Goal: Transaction & Acquisition: Subscribe to service/newsletter

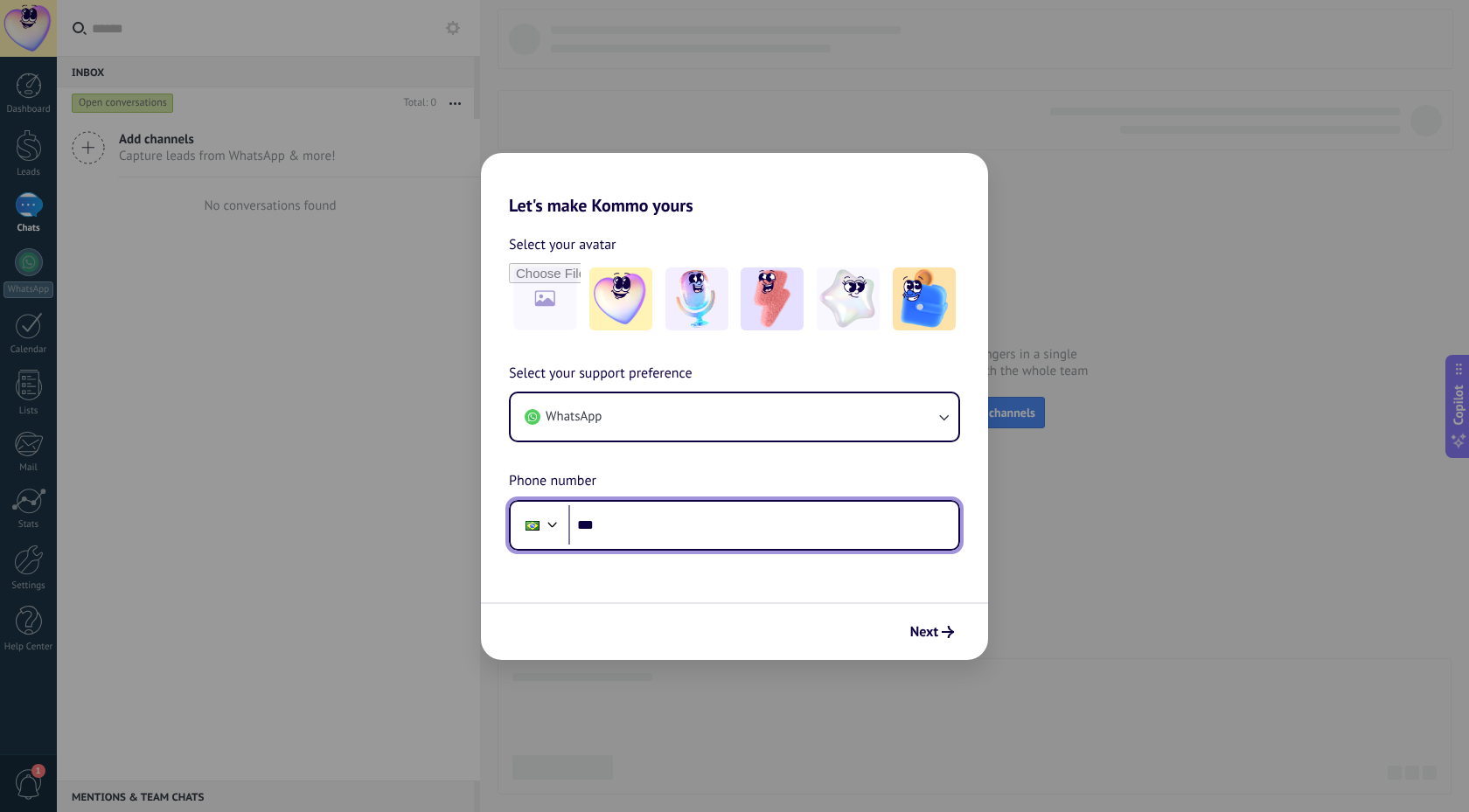
click at [687, 530] on input "***" at bounding box center [762, 524] width 390 height 40
type input "**********"
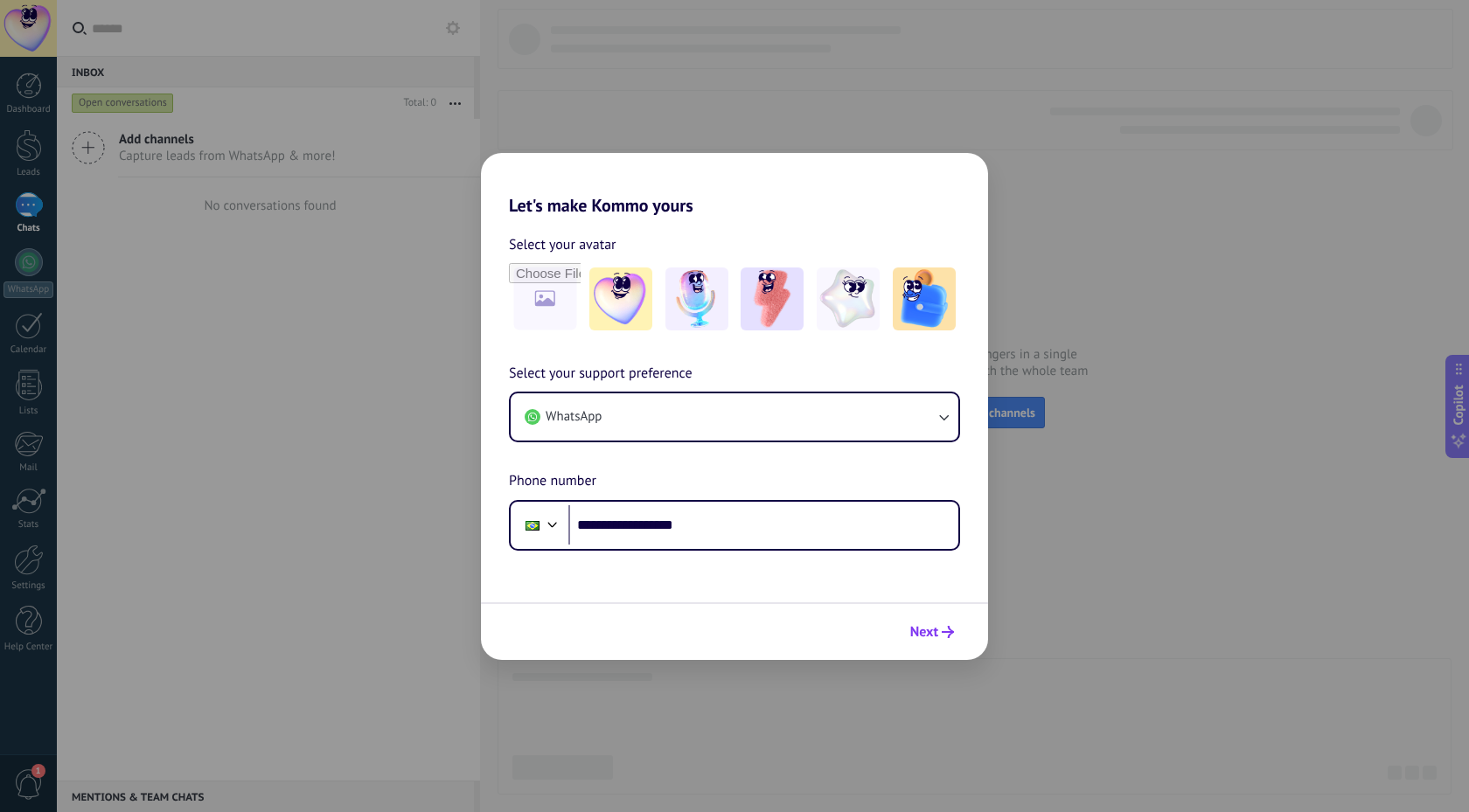
click at [931, 629] on span "Next" at bounding box center [924, 632] width 28 height 12
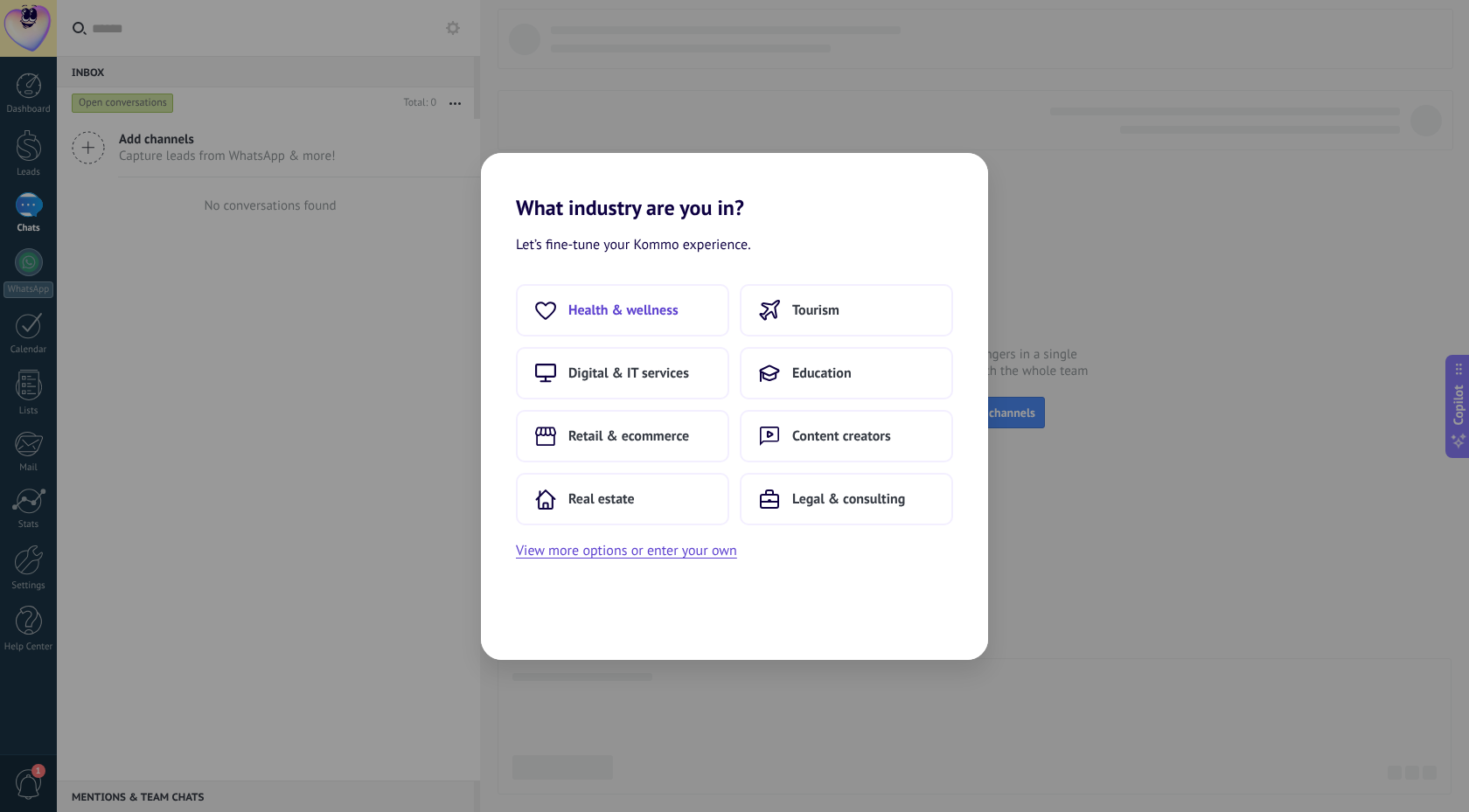
click at [671, 314] on span "Health & wellness" at bounding box center [623, 311] width 110 height 18
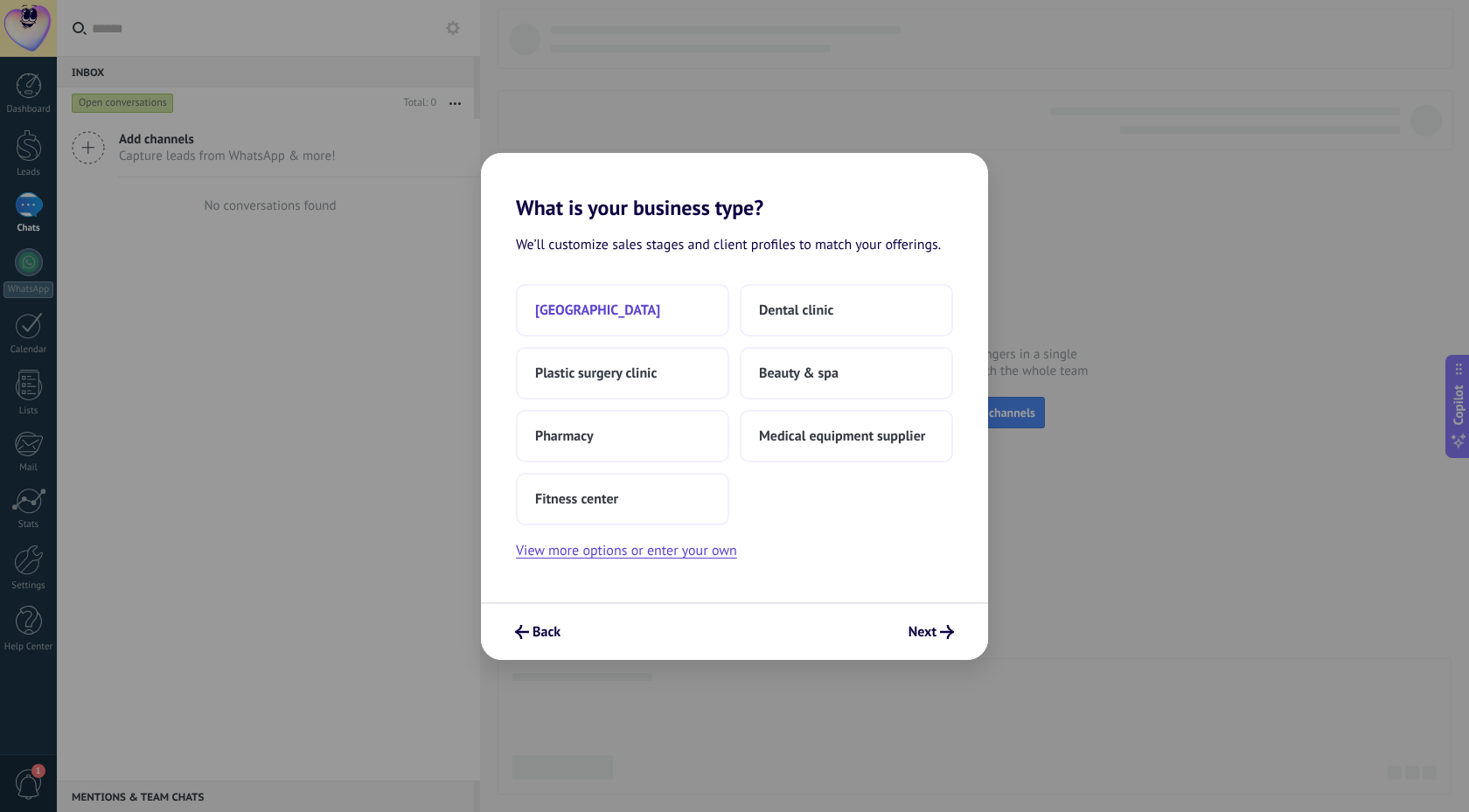
click at [620, 330] on button "Medical center" at bounding box center [622, 310] width 213 height 52
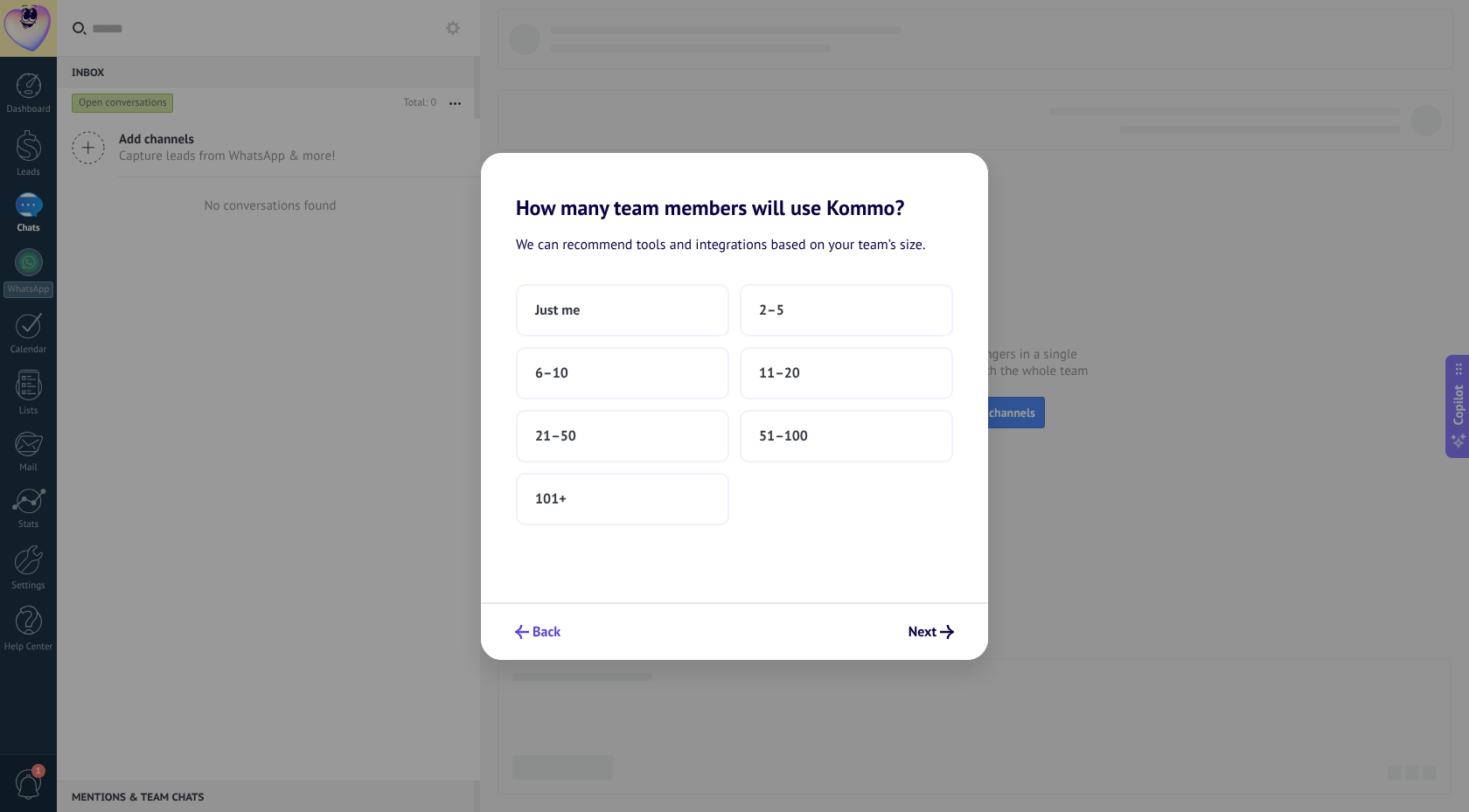
click at [536, 632] on span "Back" at bounding box center [547, 632] width 28 height 12
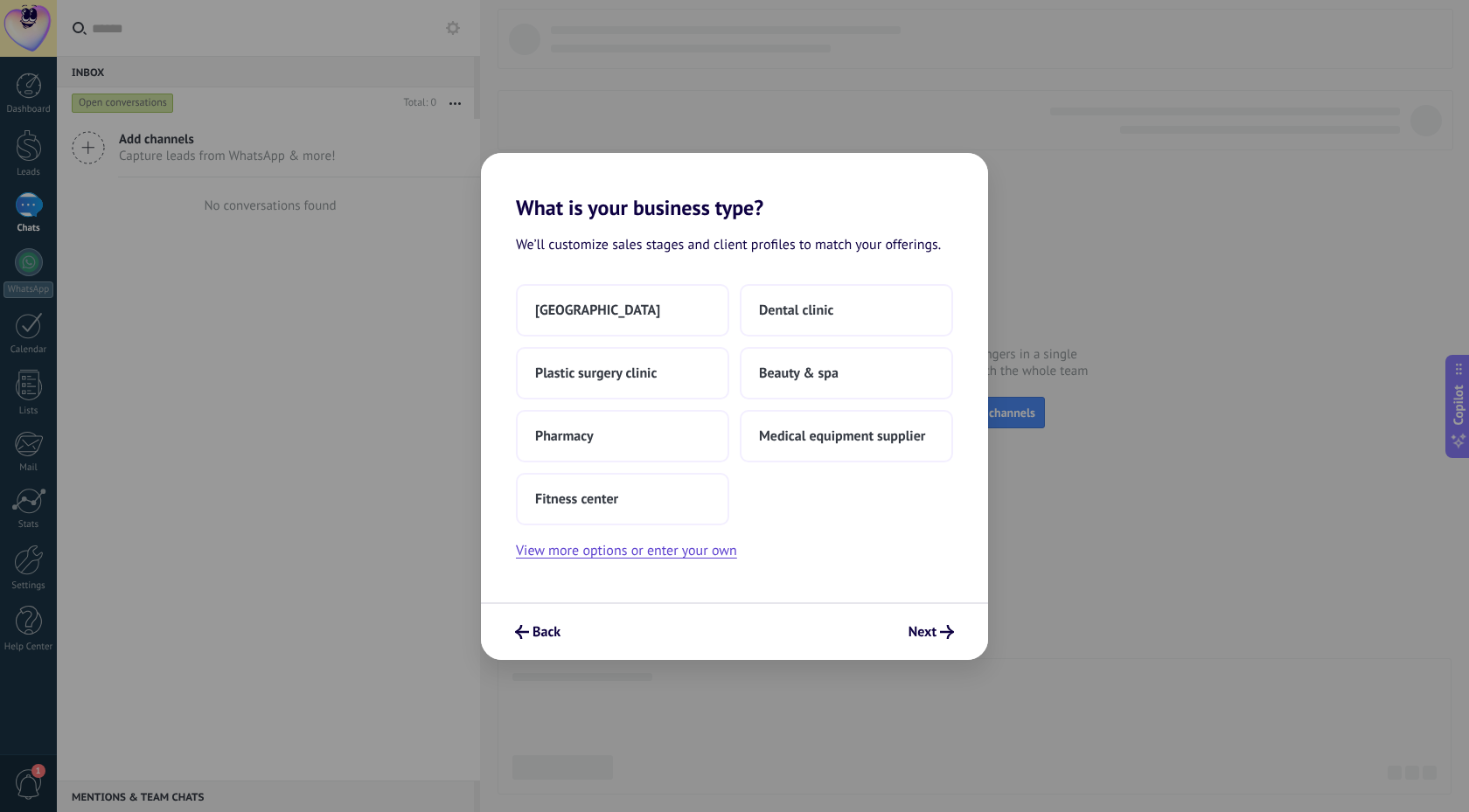
click at [536, 632] on span "Back" at bounding box center [547, 632] width 28 height 12
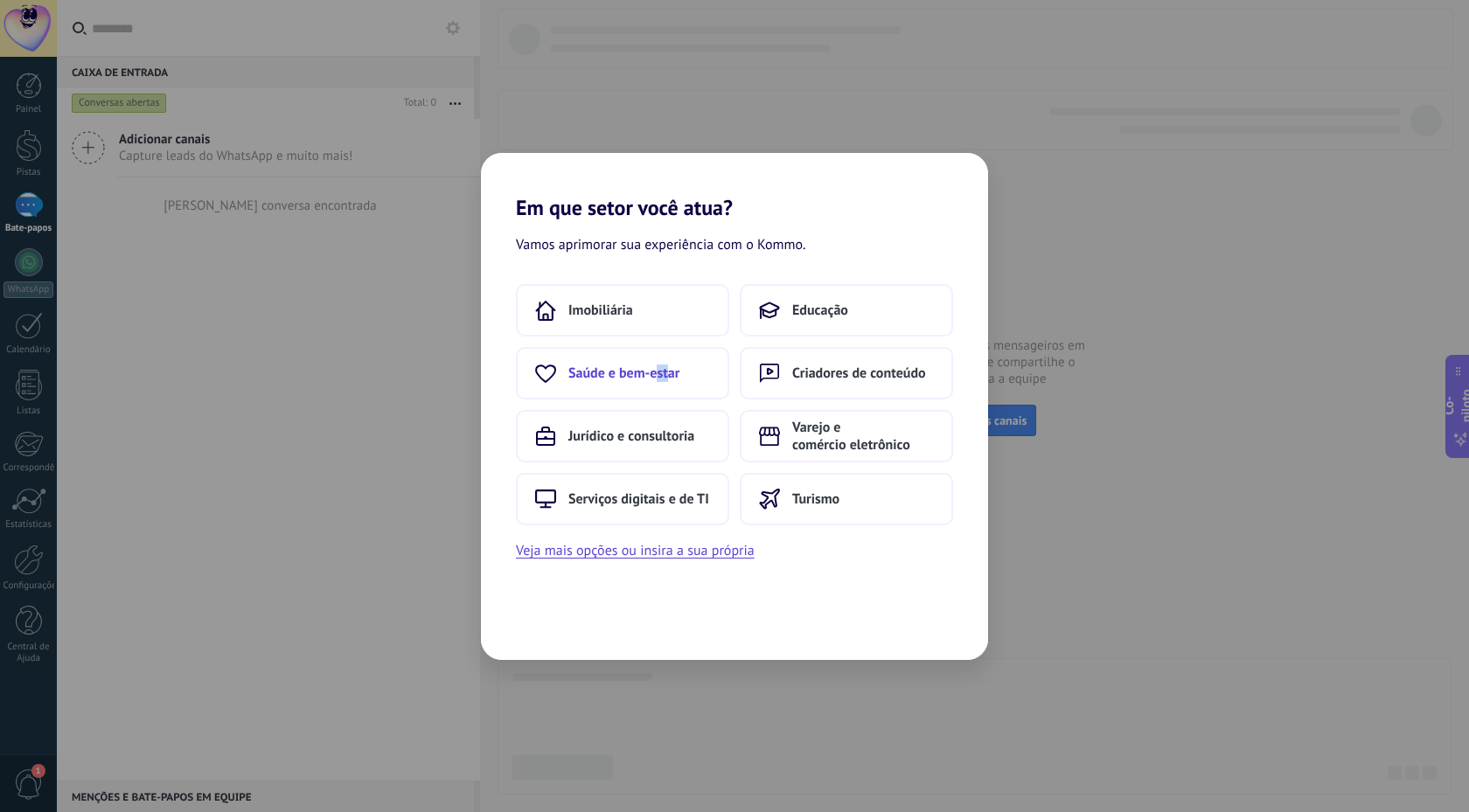
click at [659, 348] on div "Imobiliária Educação Saúde e bem-estar Criadores de conteúdo Jurídico e consult…" at bounding box center [734, 405] width 437 height 241
click at [653, 302] on button "Imobiliária" at bounding box center [622, 310] width 213 height 52
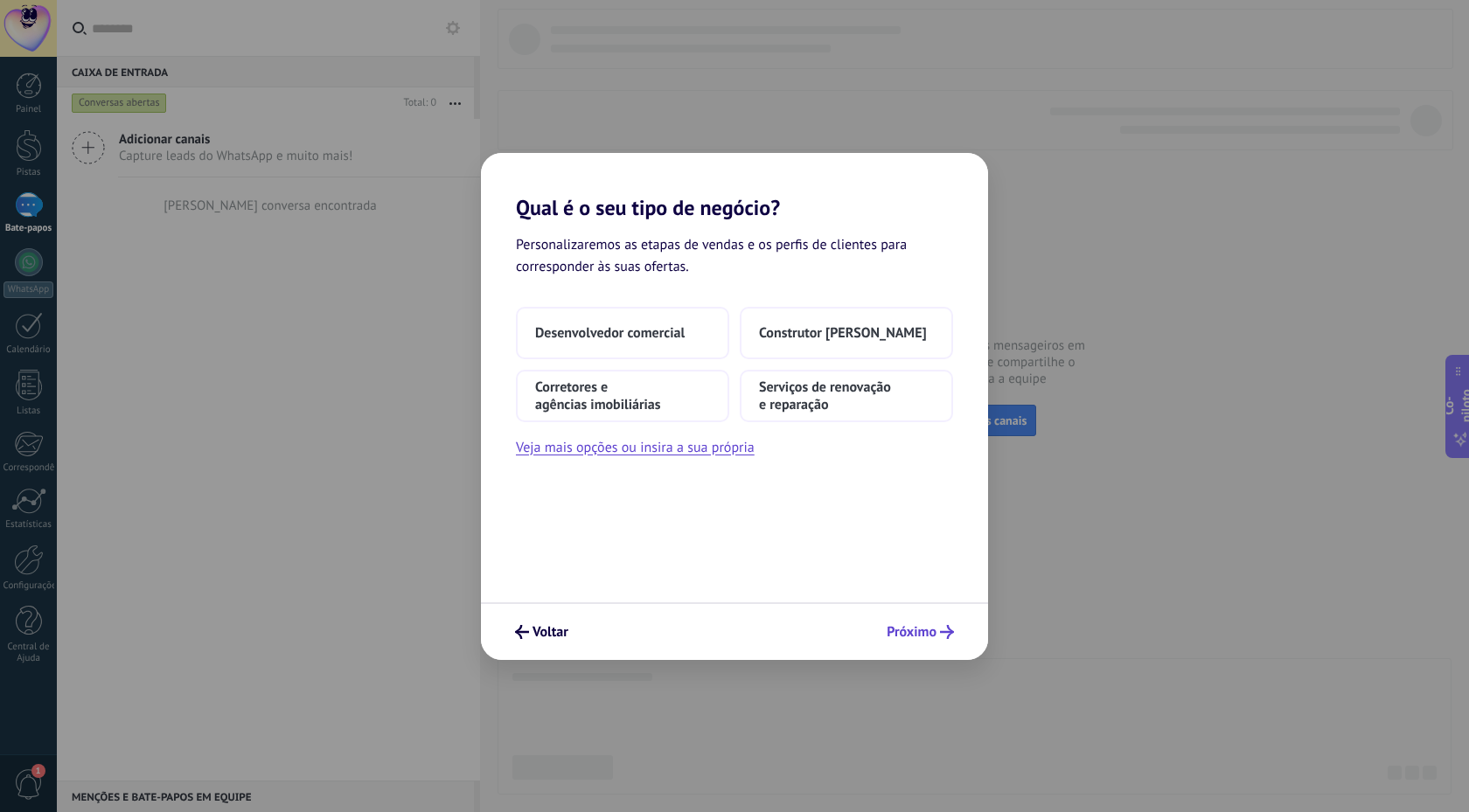
click at [934, 634] on font "Próximo" at bounding box center [912, 632] width 50 height 18
click at [633, 326] on font "Desenvolvedor comercial" at bounding box center [610, 333] width 149 height 18
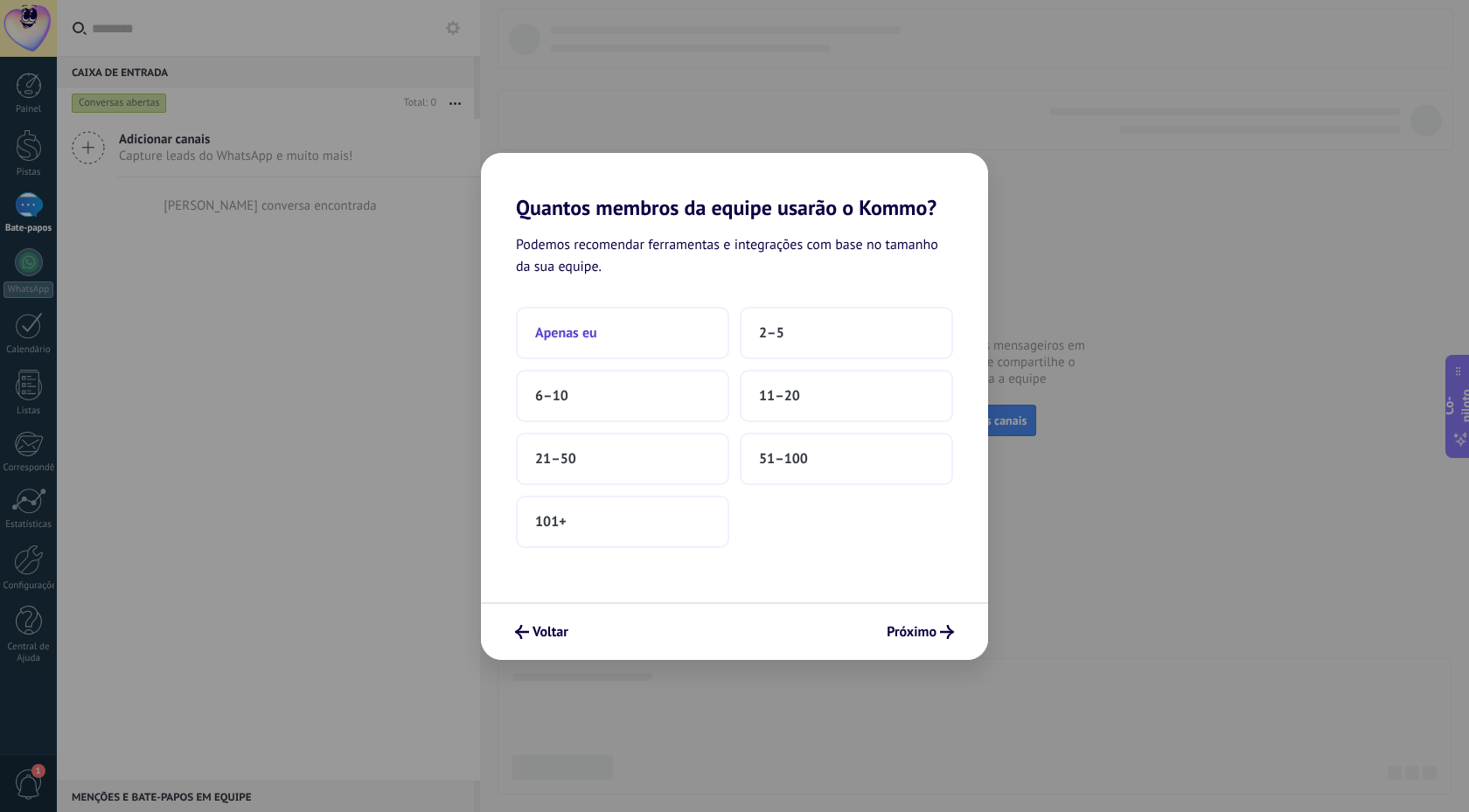
click at [652, 334] on button "Apenas eu" at bounding box center [622, 333] width 213 height 52
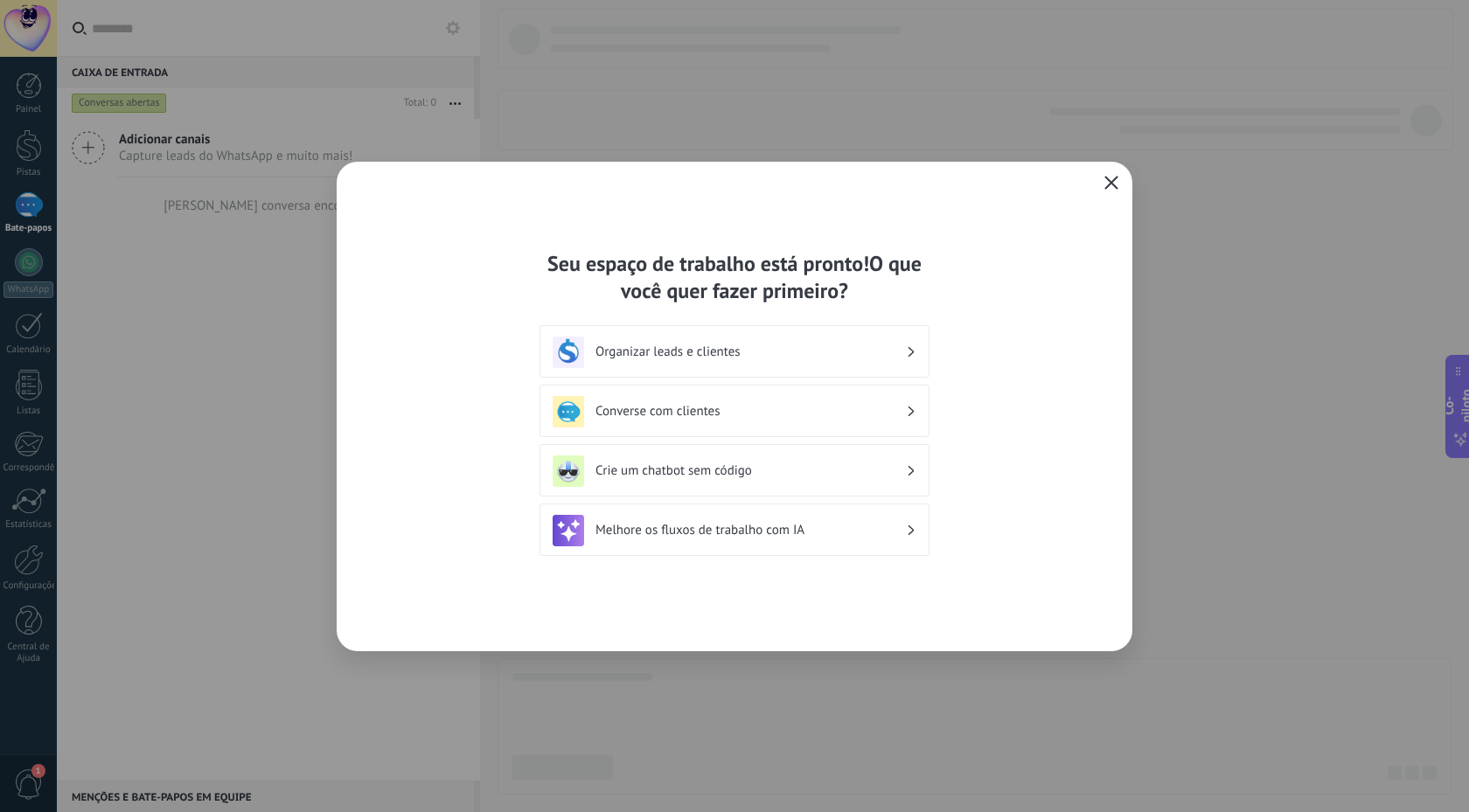
click at [1115, 185] on icon "button" at bounding box center [1111, 183] width 14 height 14
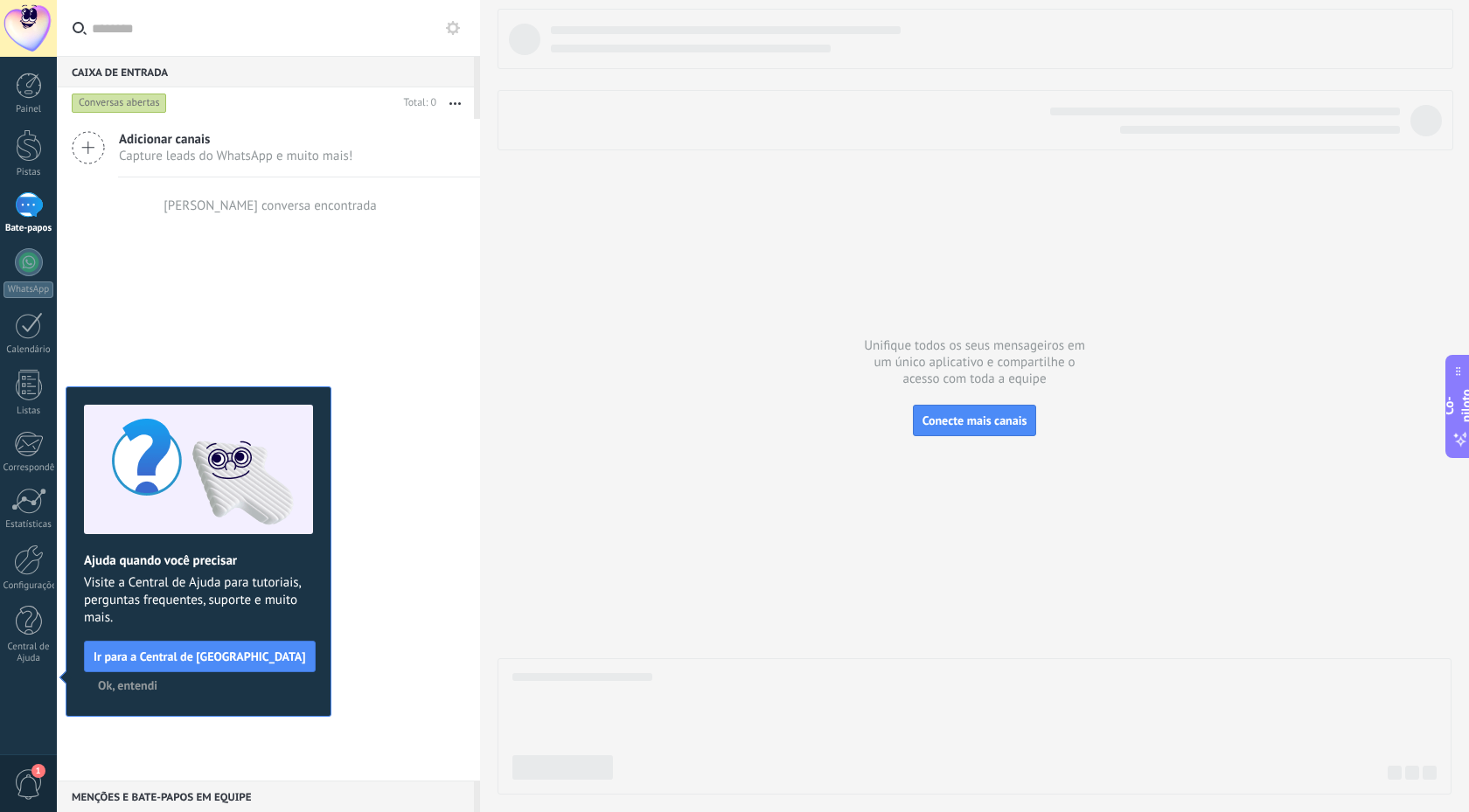
click at [138, 690] on font "Ok, entendi" at bounding box center [127, 685] width 59 height 16
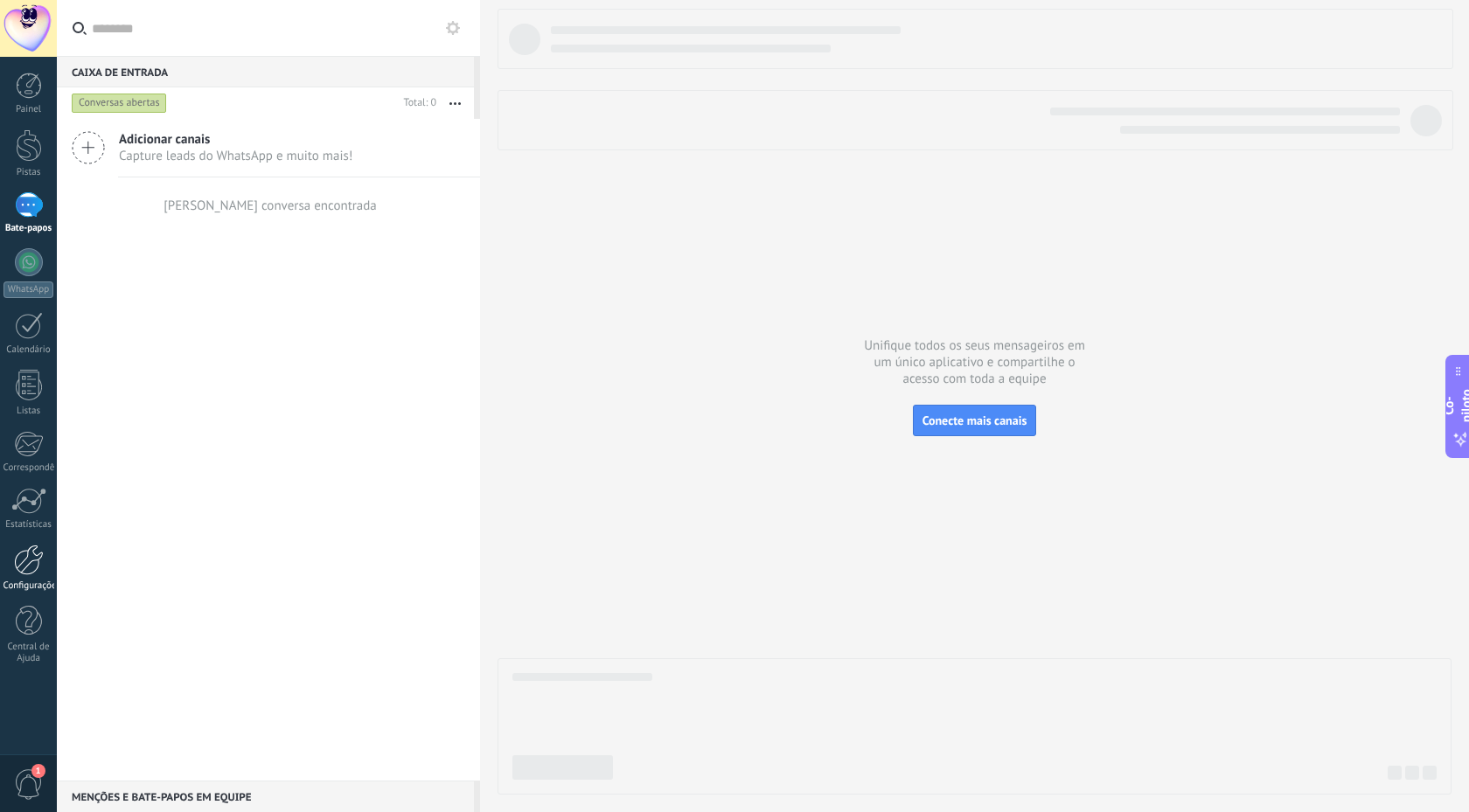
click at [29, 579] on link "Configurações" at bounding box center [28, 568] width 57 height 47
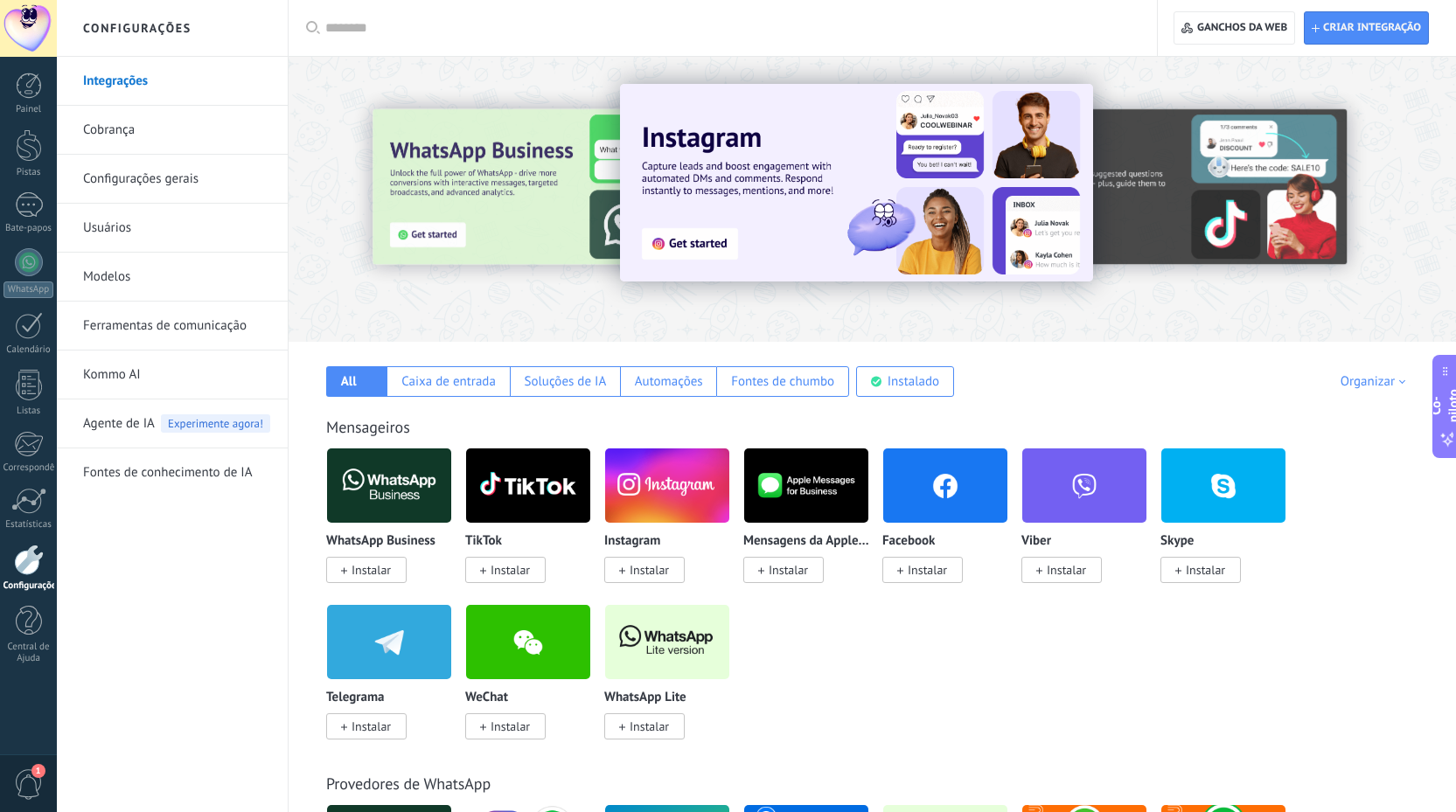
click at [152, 176] on font "Configurações gerais" at bounding box center [141, 178] width 115 height 17
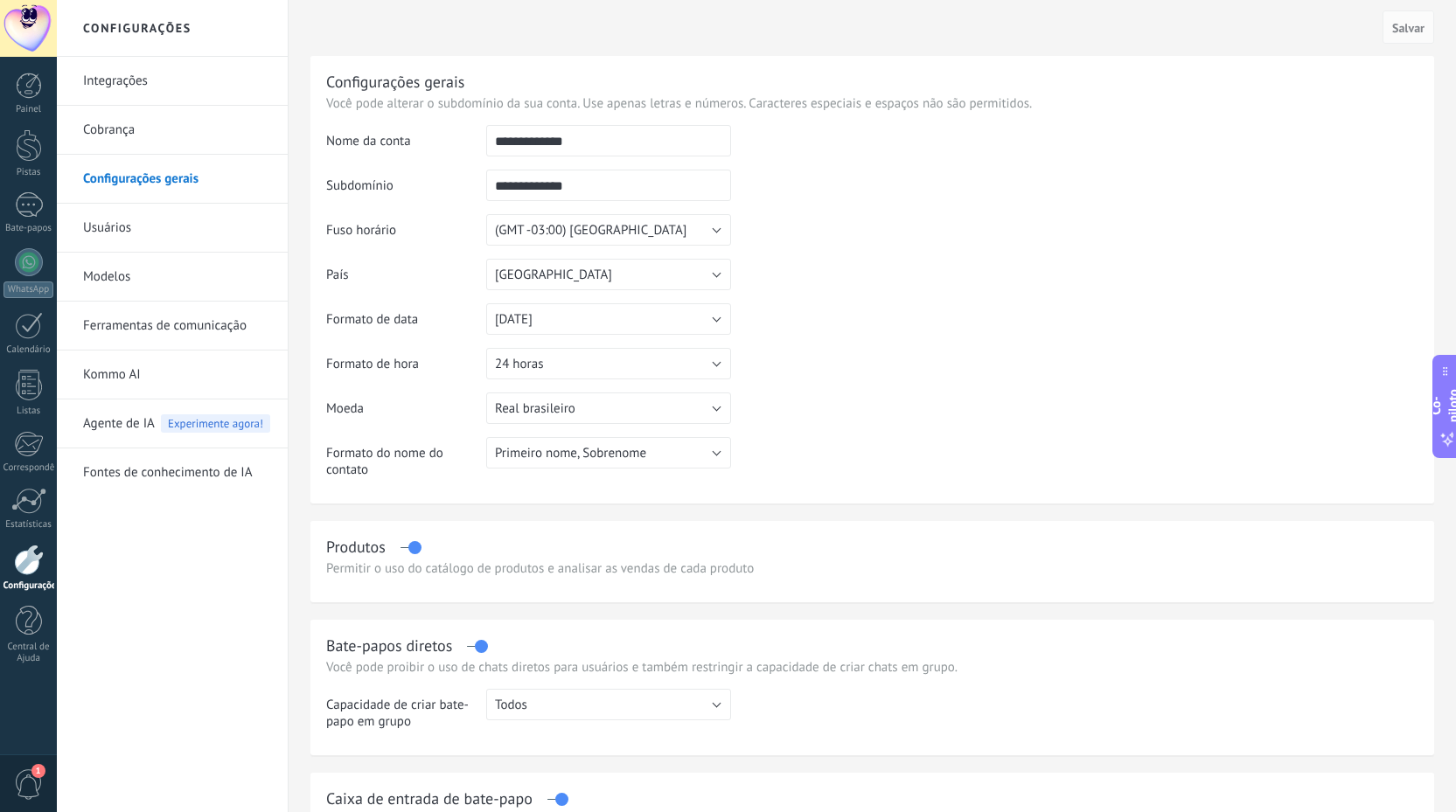
click at [900, 188] on td at bounding box center [1074, 214] width 687 height 178
click at [25, 154] on div at bounding box center [29, 146] width 27 height 32
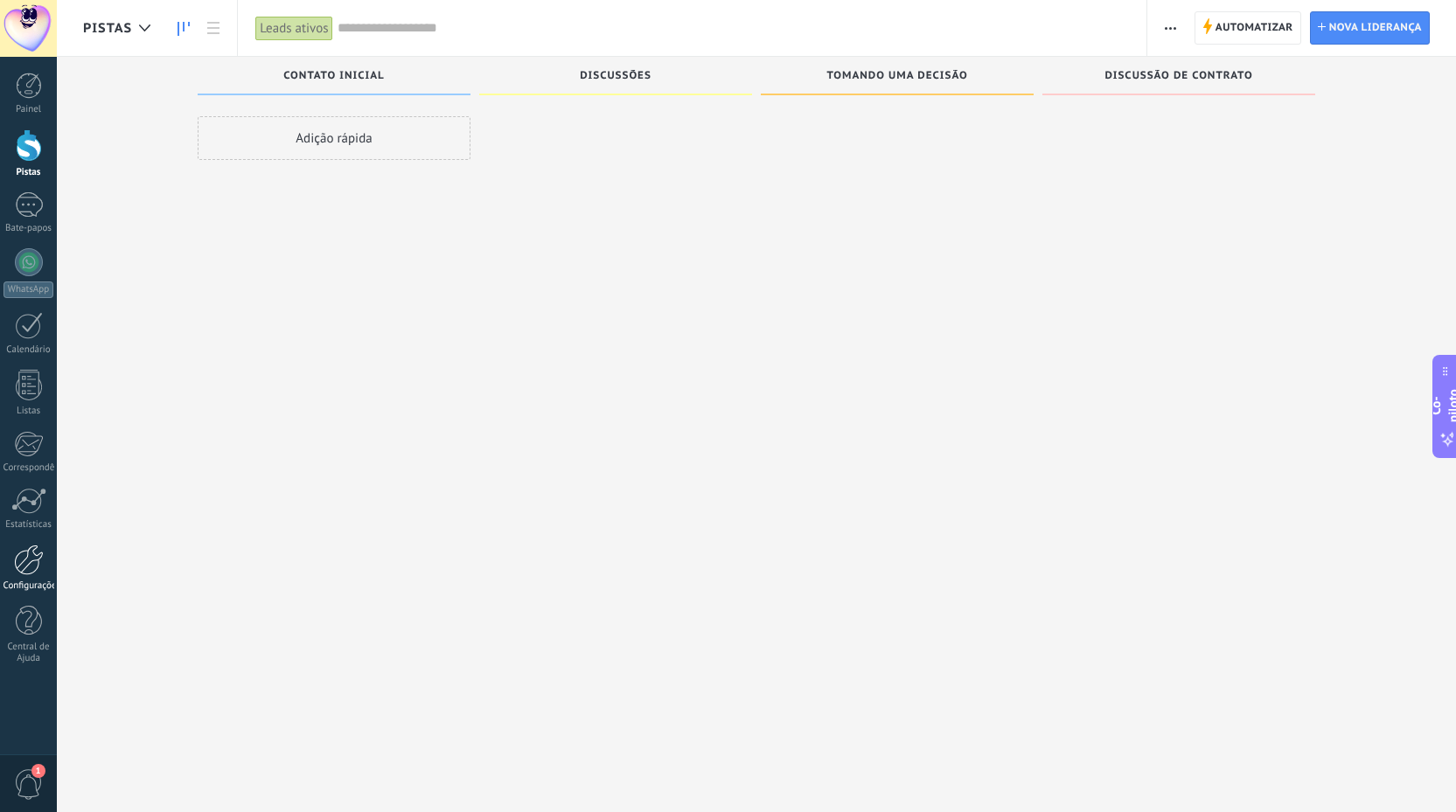
click at [32, 579] on link "Configurações" at bounding box center [28, 568] width 57 height 47
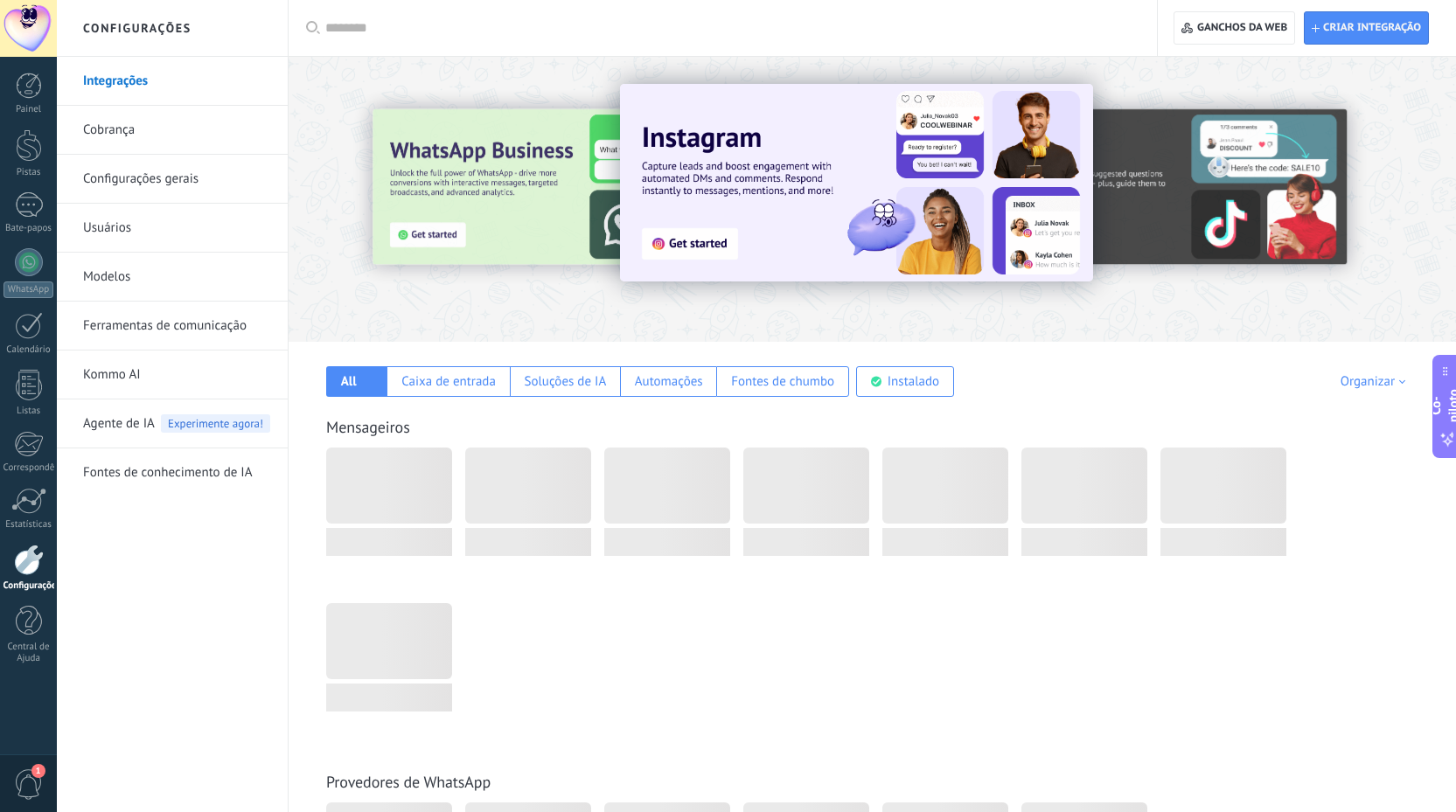
click at [23, 568] on div at bounding box center [28, 560] width 29 height 30
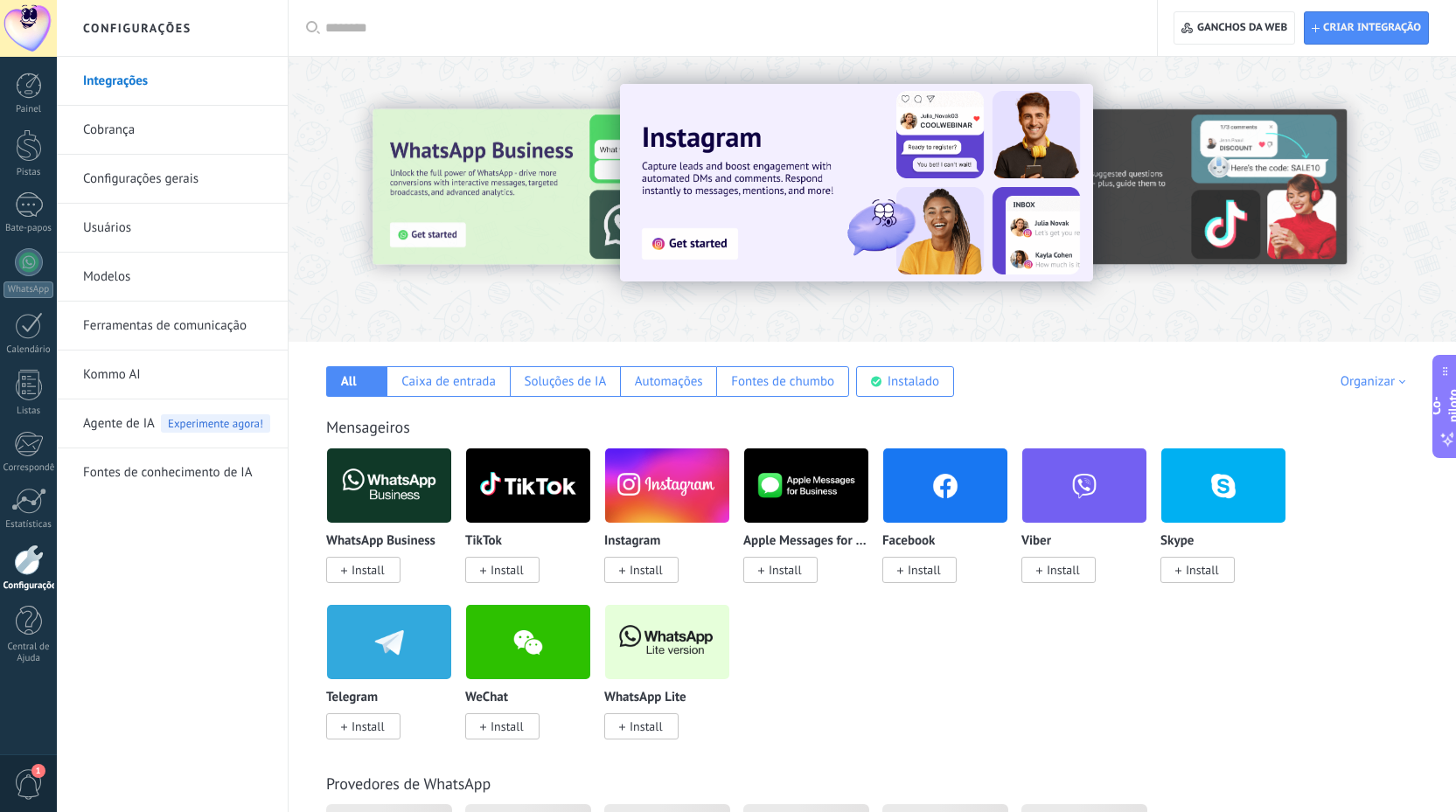
click at [143, 131] on link "Cobrança" at bounding box center [177, 130] width 187 height 49
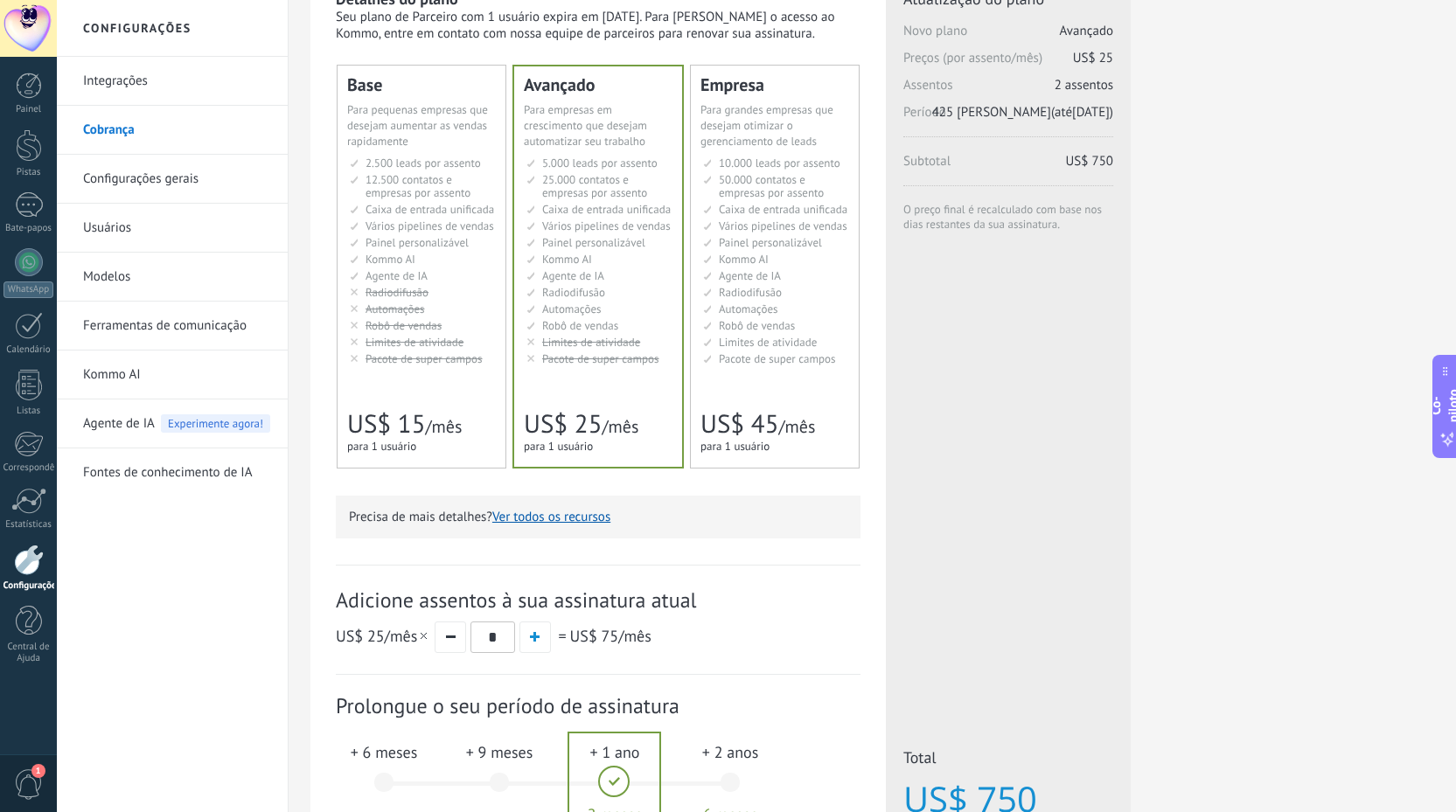
scroll to position [262, 0]
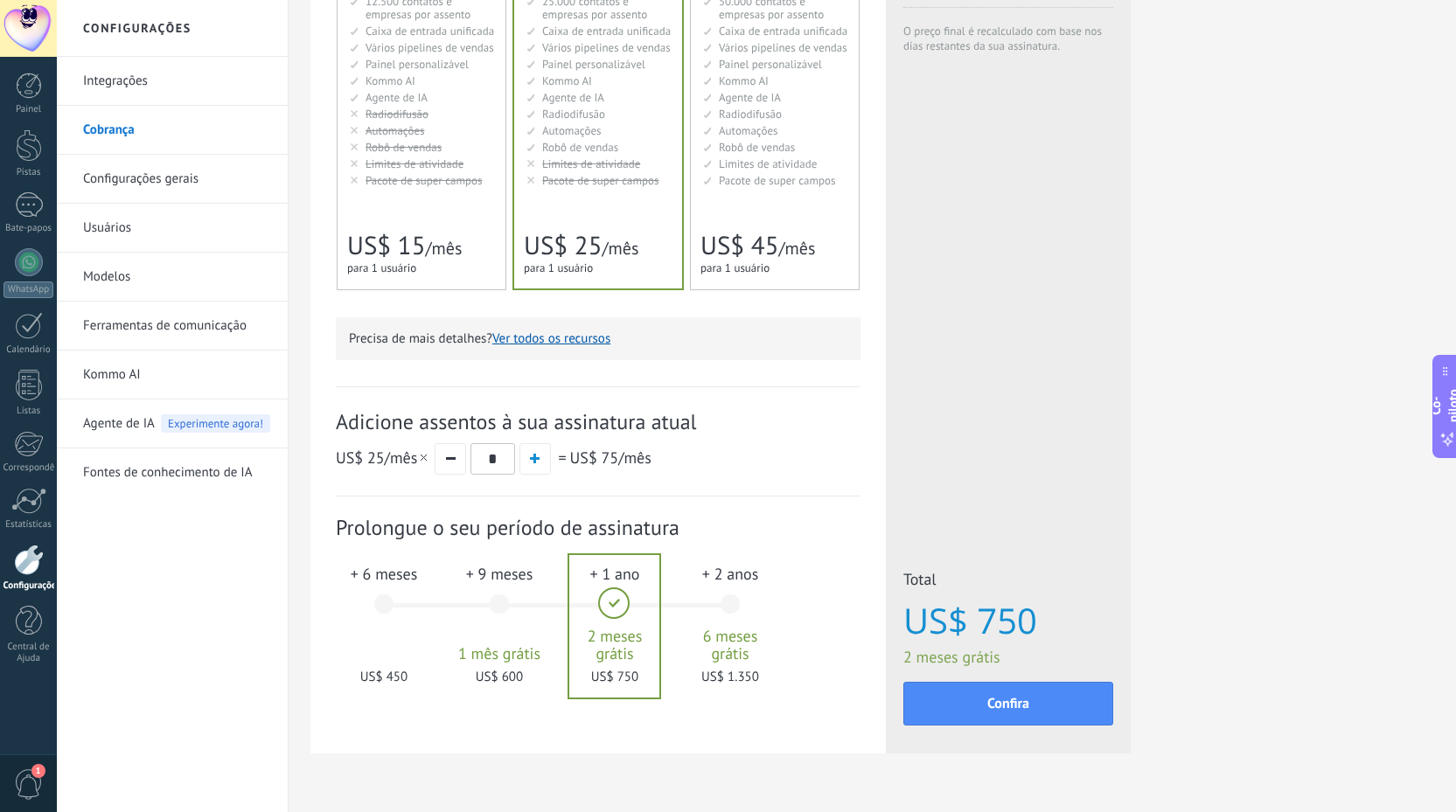
click at [383, 619] on div "+ 6 meses US$ 450" at bounding box center [384, 611] width 94 height 123
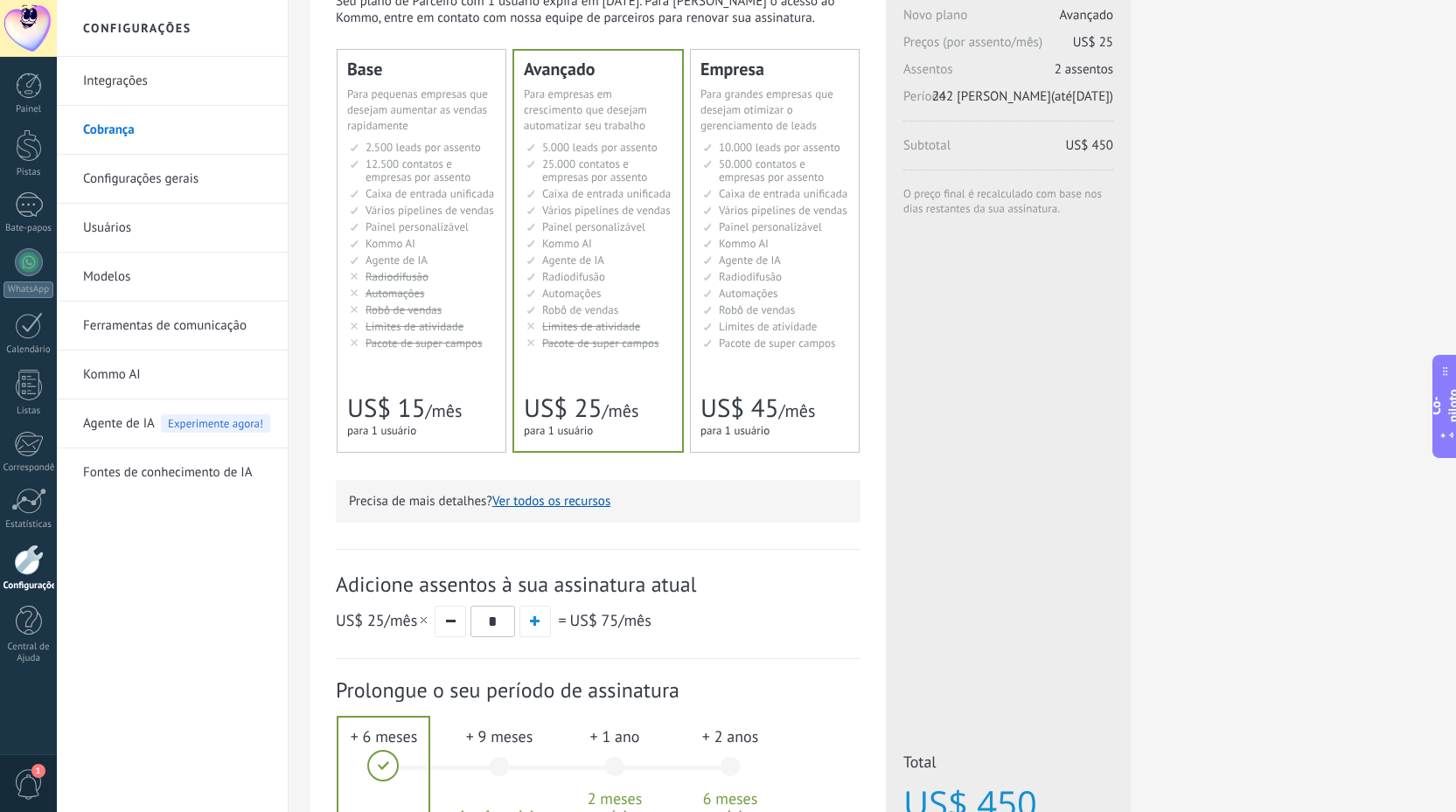
scroll to position [0, 0]
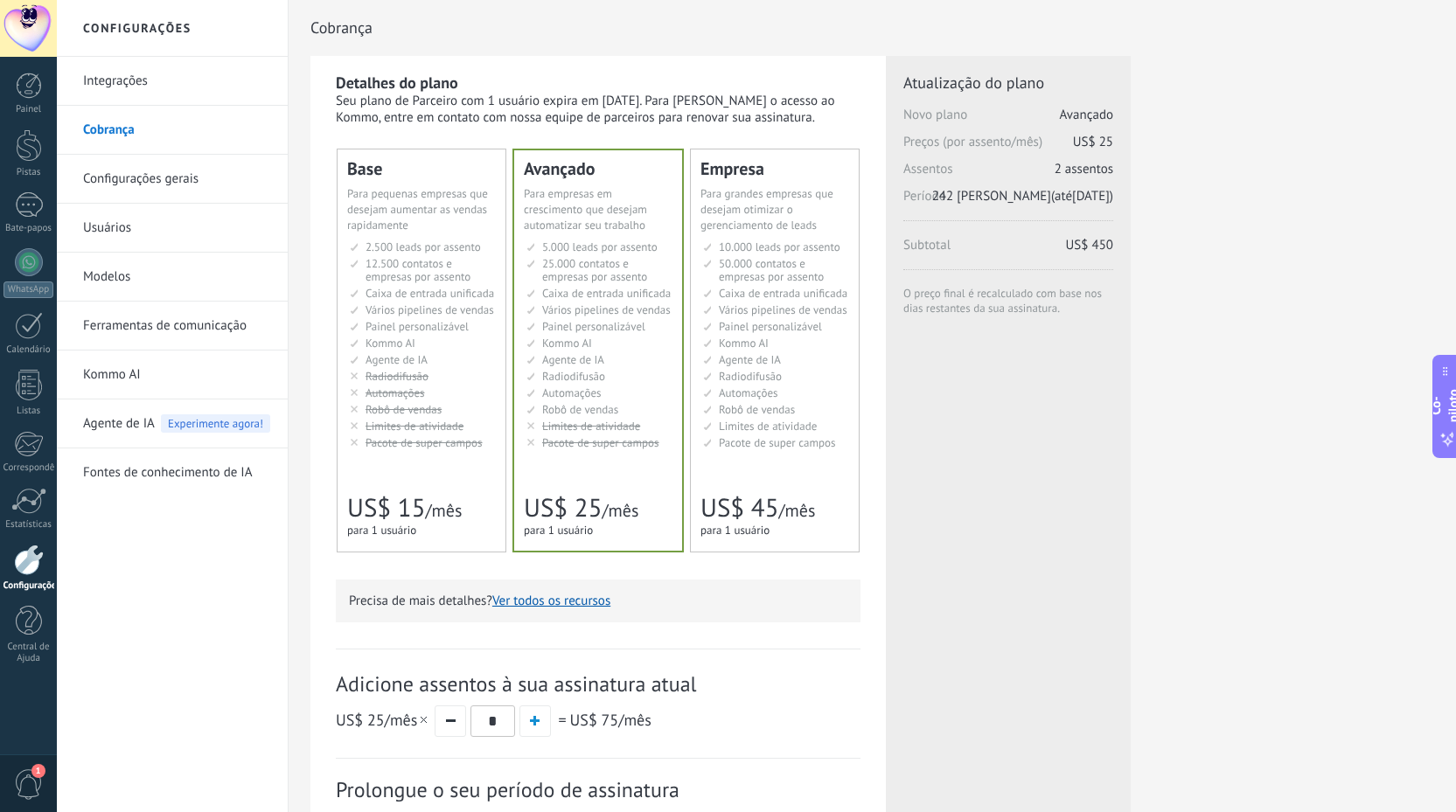
click at [588, 380] on font "Radiodifusão" at bounding box center [574, 376] width 63 height 15
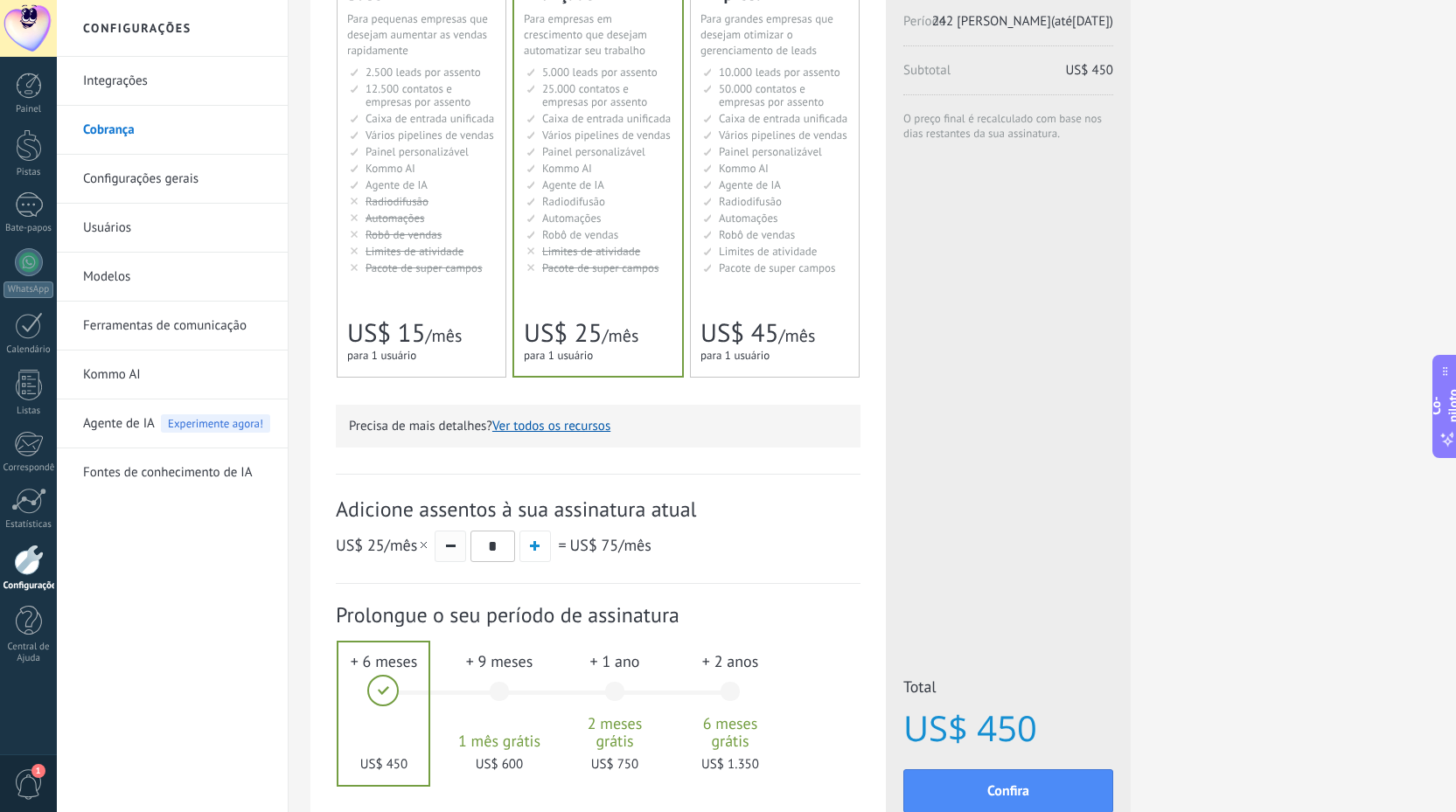
click at [444, 550] on button "button" at bounding box center [449, 546] width 31 height 31
type input "*"
click at [455, 550] on button "button" at bounding box center [449, 546] width 31 height 31
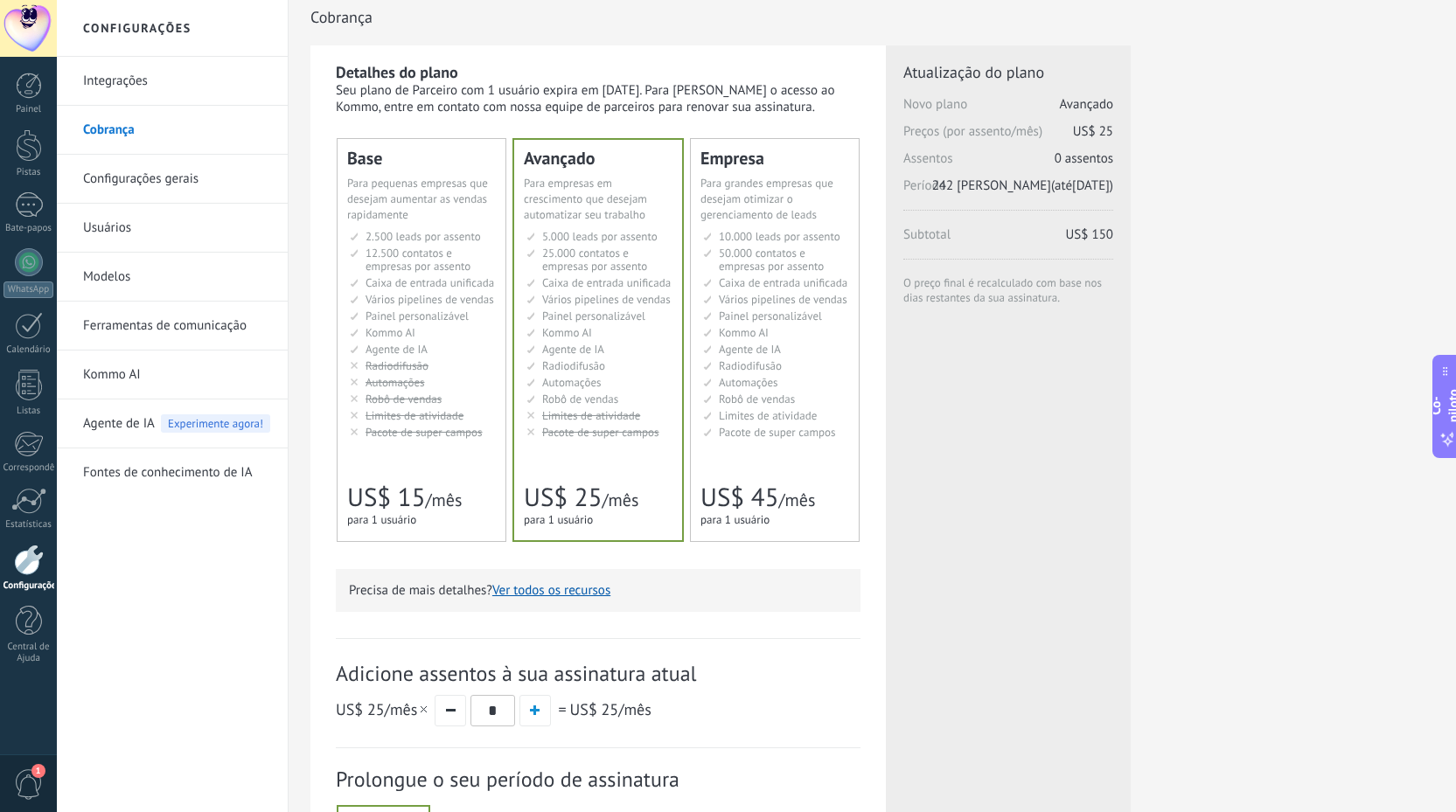
scroll to position [0, 0]
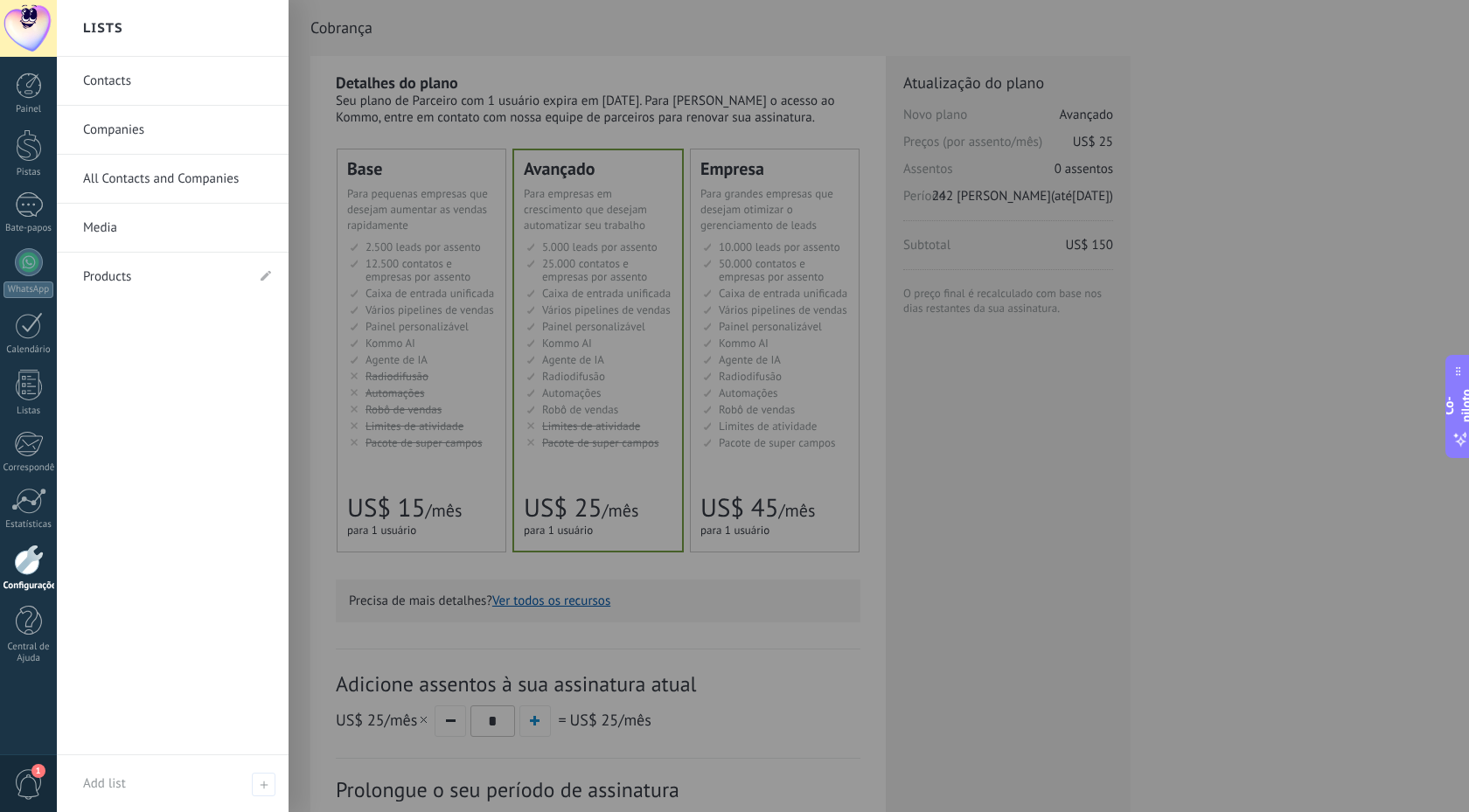
click at [25, 564] on div at bounding box center [28, 560] width 29 height 30
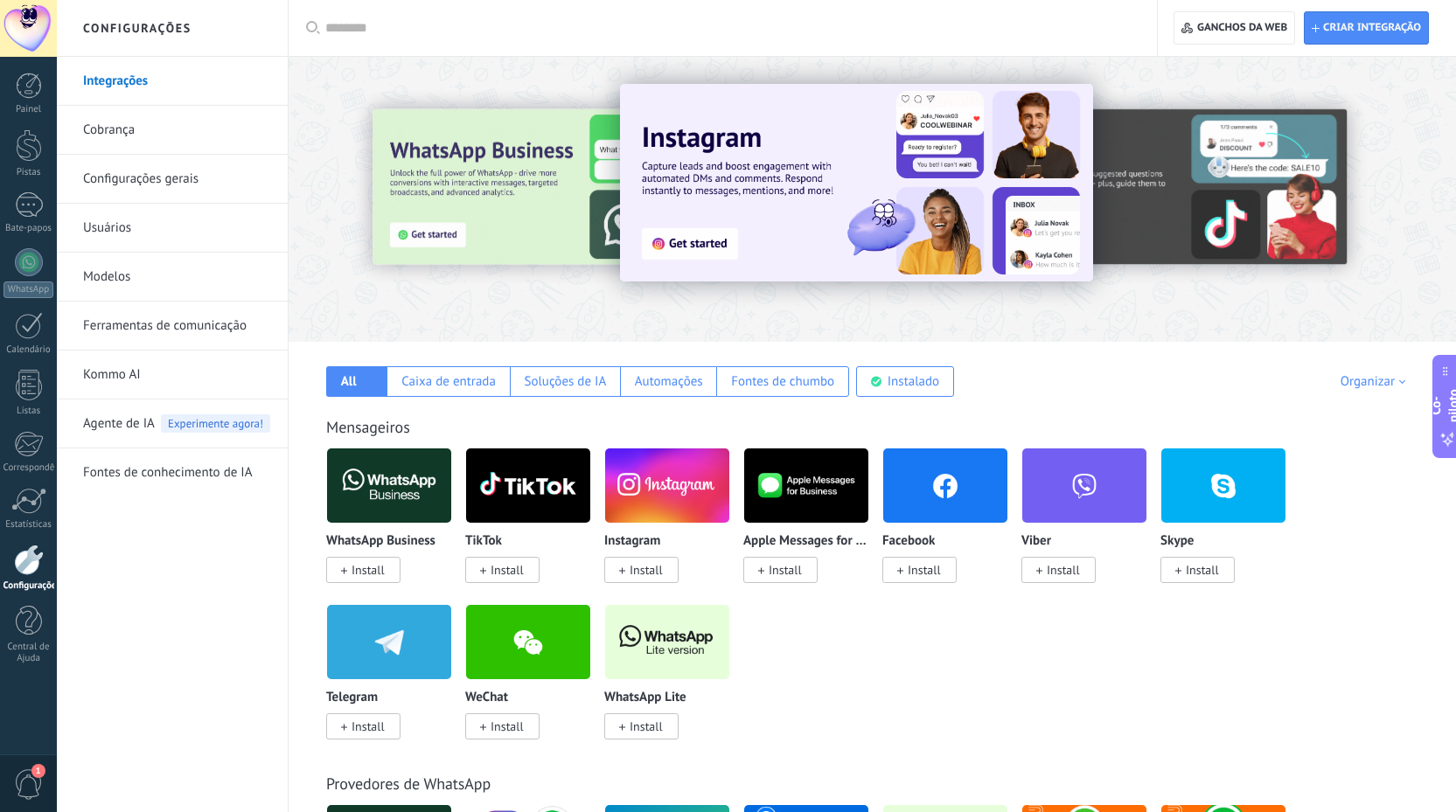
click at [126, 122] on font "Cobrança" at bounding box center [109, 130] width 51 height 17
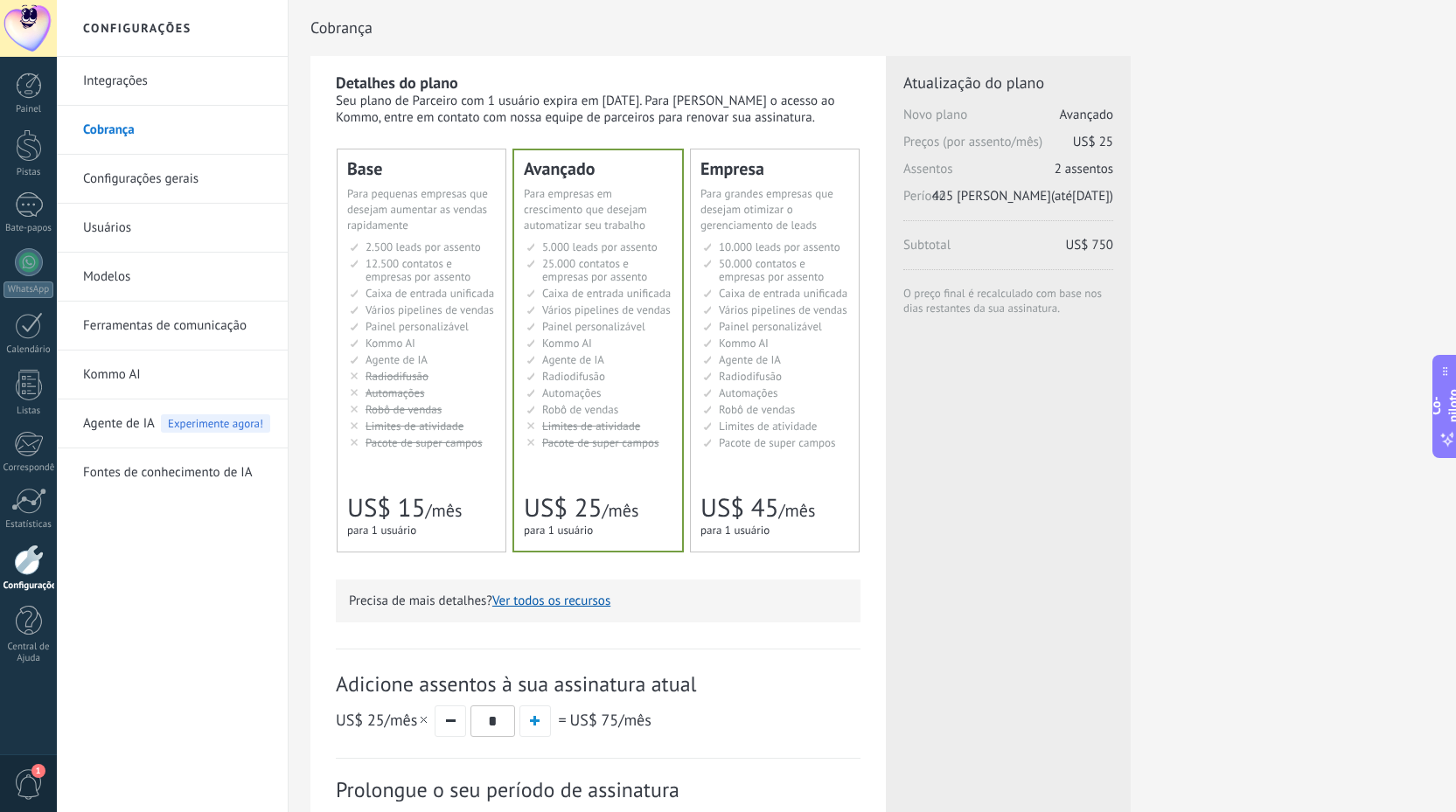
click at [420, 296] on font "Caixa de entrada unificada" at bounding box center [430, 293] width 129 height 15
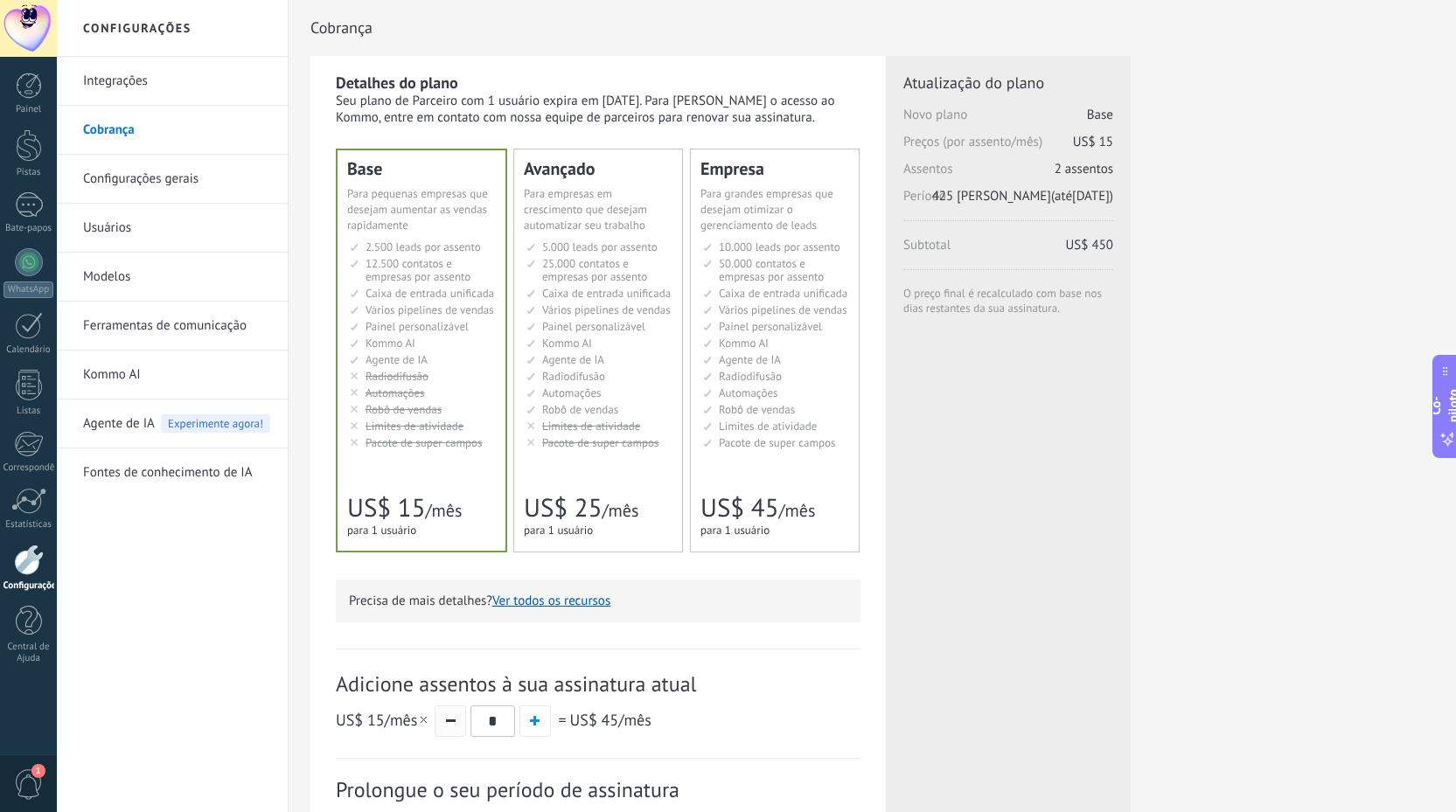
click at [447, 715] on button "button" at bounding box center [449, 721] width 31 height 31
click at [447, 715] on button "button" at bounding box center [460, 721] width 31 height 31
type input "*"
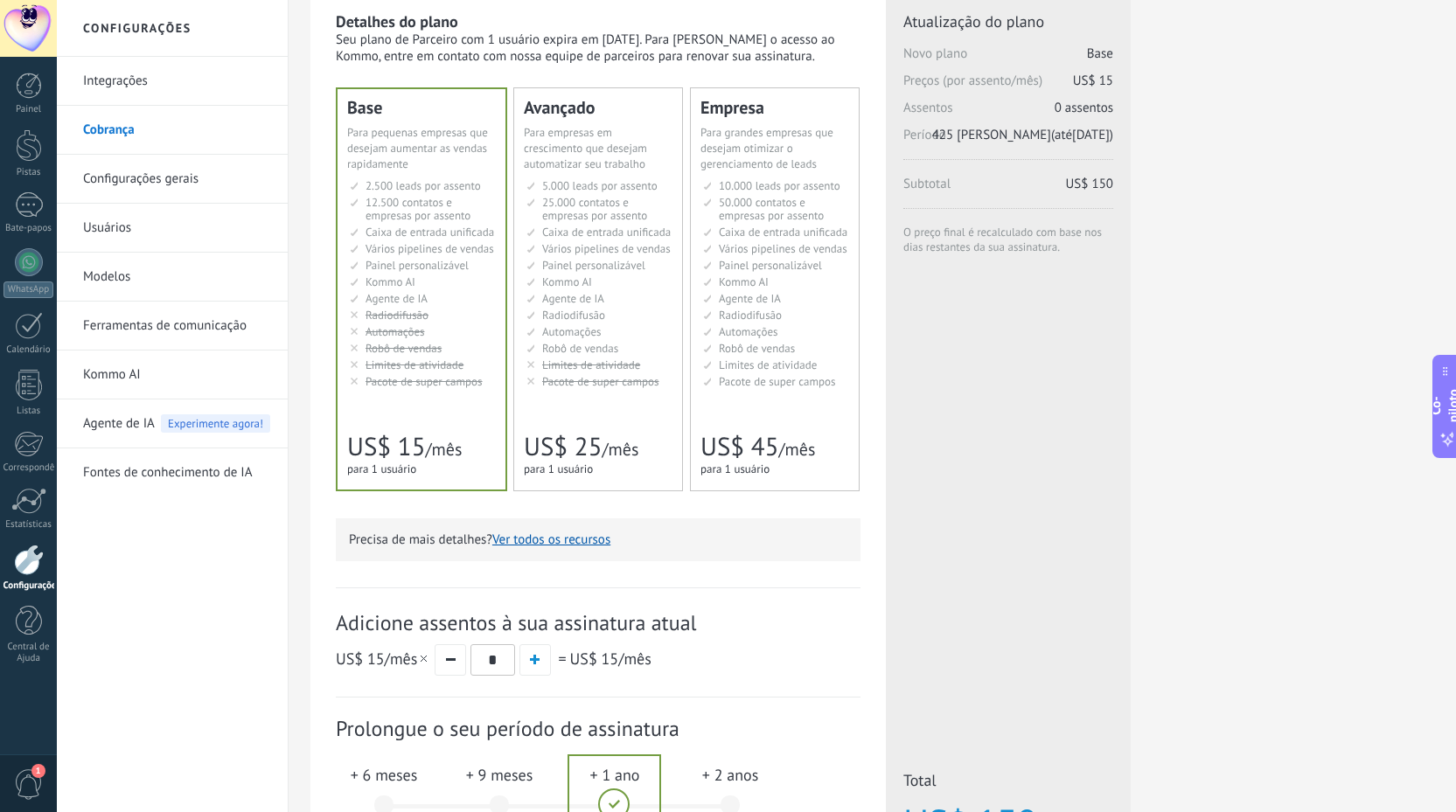
scroll to position [305, 0]
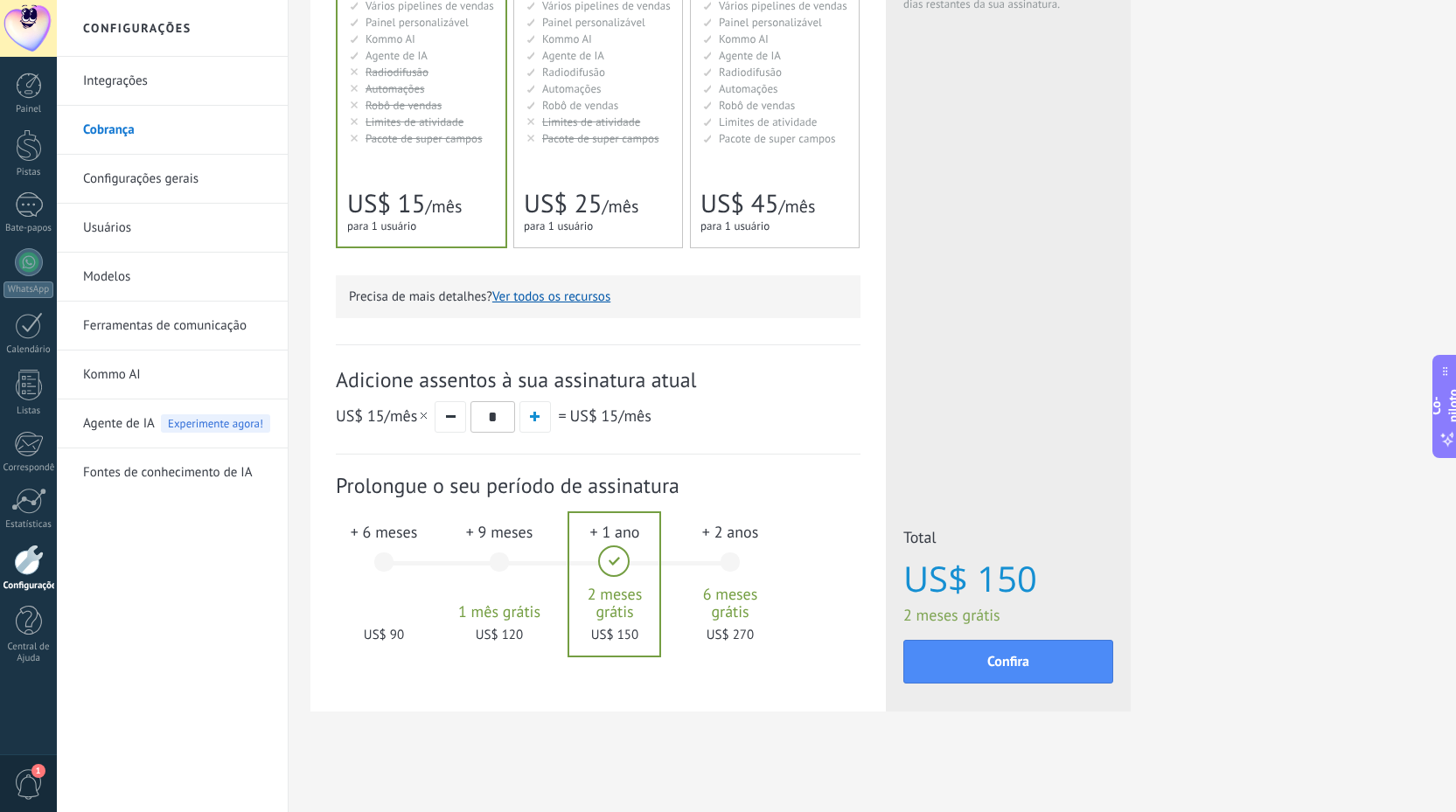
click at [376, 576] on div "+ 6 meses US$ 90" at bounding box center [384, 570] width 94 height 123
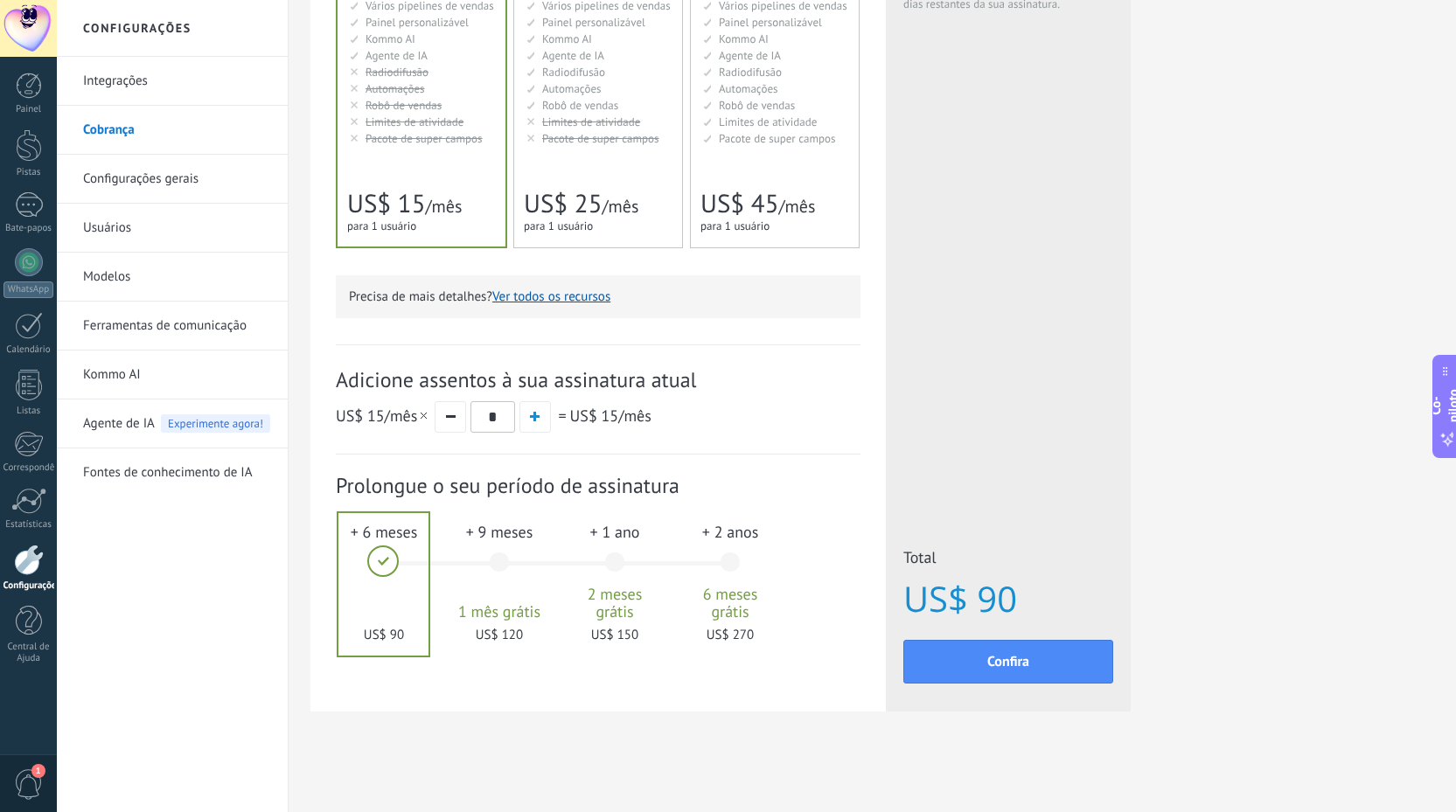
click at [469, 566] on div "+ 9 meses 1 mês grátis US$ 120" at bounding box center [499, 570] width 94 height 123
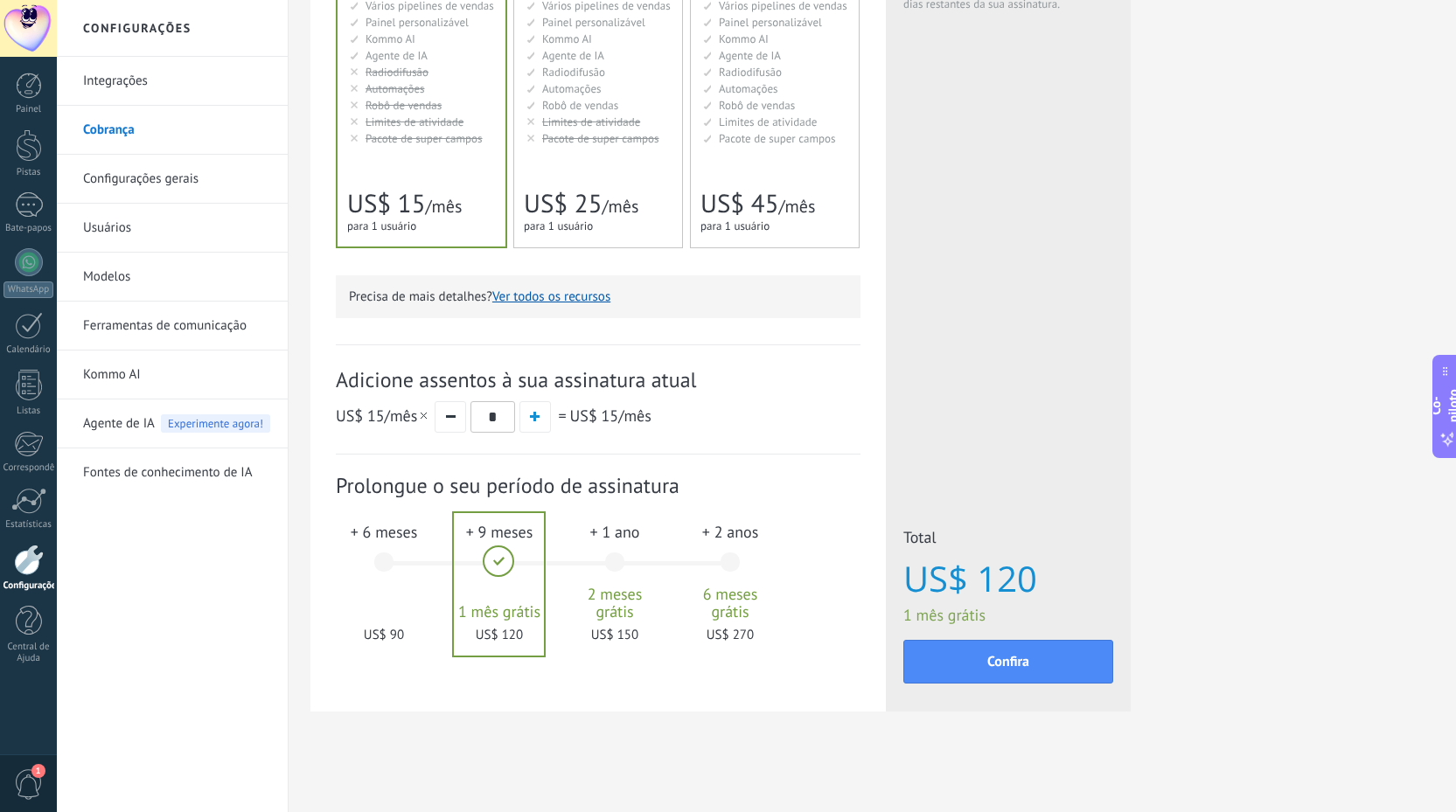
drag, startPoint x: 484, startPoint y: 613, endPoint x: 510, endPoint y: 611, distance: 26.1
click at [510, 611] on div at bounding box center [498, 584] width 90 height 143
click at [613, 556] on div "+ 1 ano 2 meses grátis US$ 150" at bounding box center [614, 570] width 94 height 123
click at [732, 558] on div "+ 2 anos 6 meses grátis US$ 270" at bounding box center [730, 570] width 94 height 123
